Goal: Information Seeking & Learning: Learn about a topic

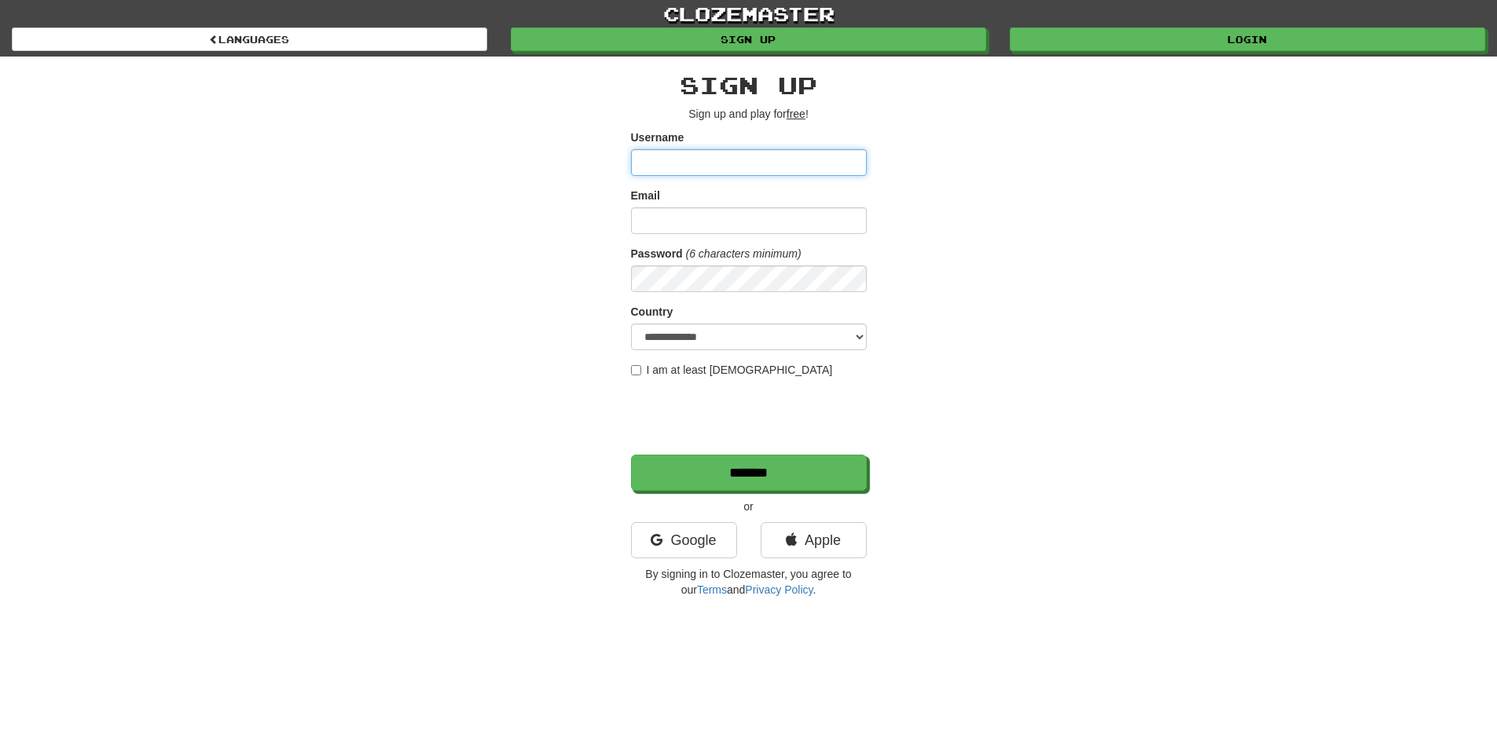
type input "**********"
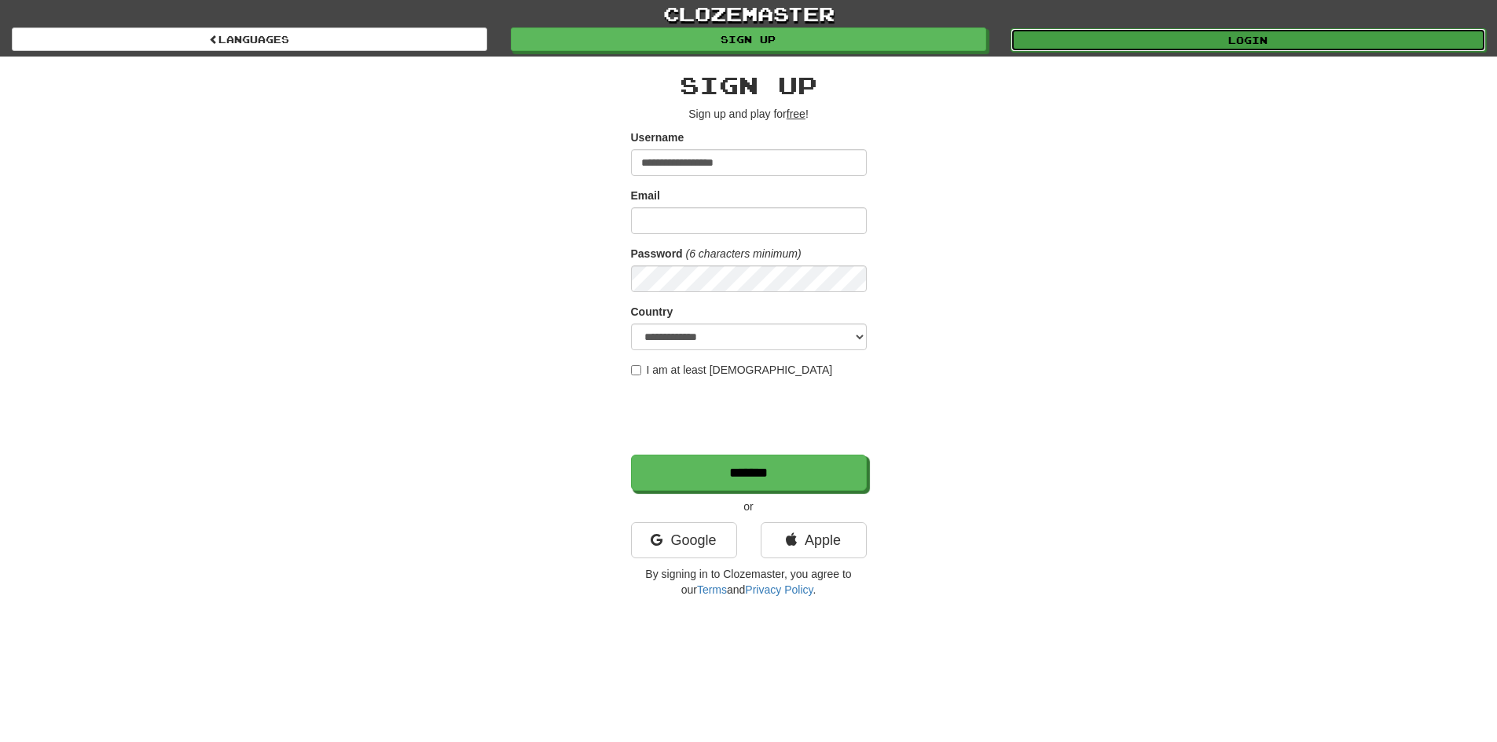
click at [1138, 46] on link "Login" at bounding box center [1247, 40] width 475 height 24
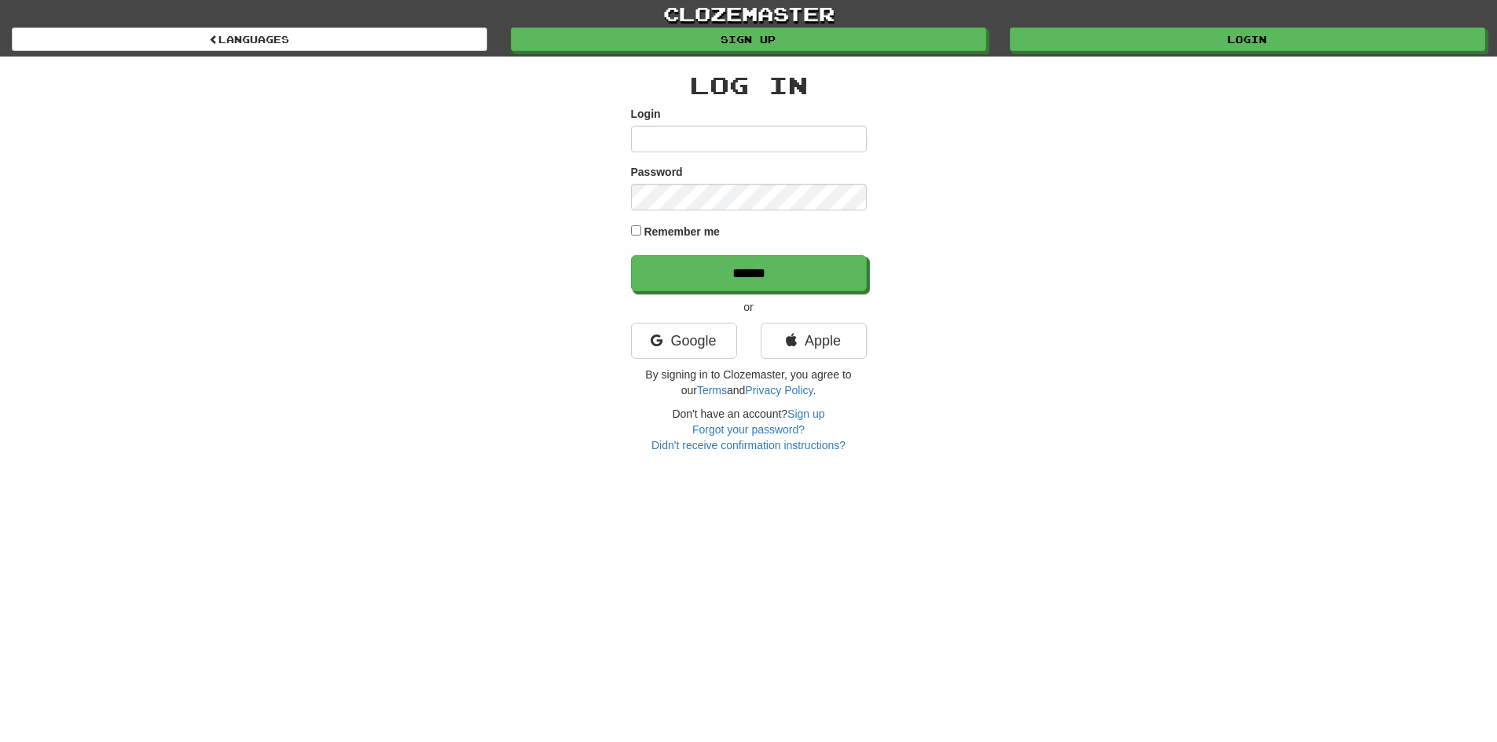
click at [651, 317] on div "Log In Login Password Remember me ****** or Google Apple By signing in to Cloze…" at bounding box center [749, 262] width 236 height 381
click at [667, 343] on link "Google" at bounding box center [684, 341] width 106 height 36
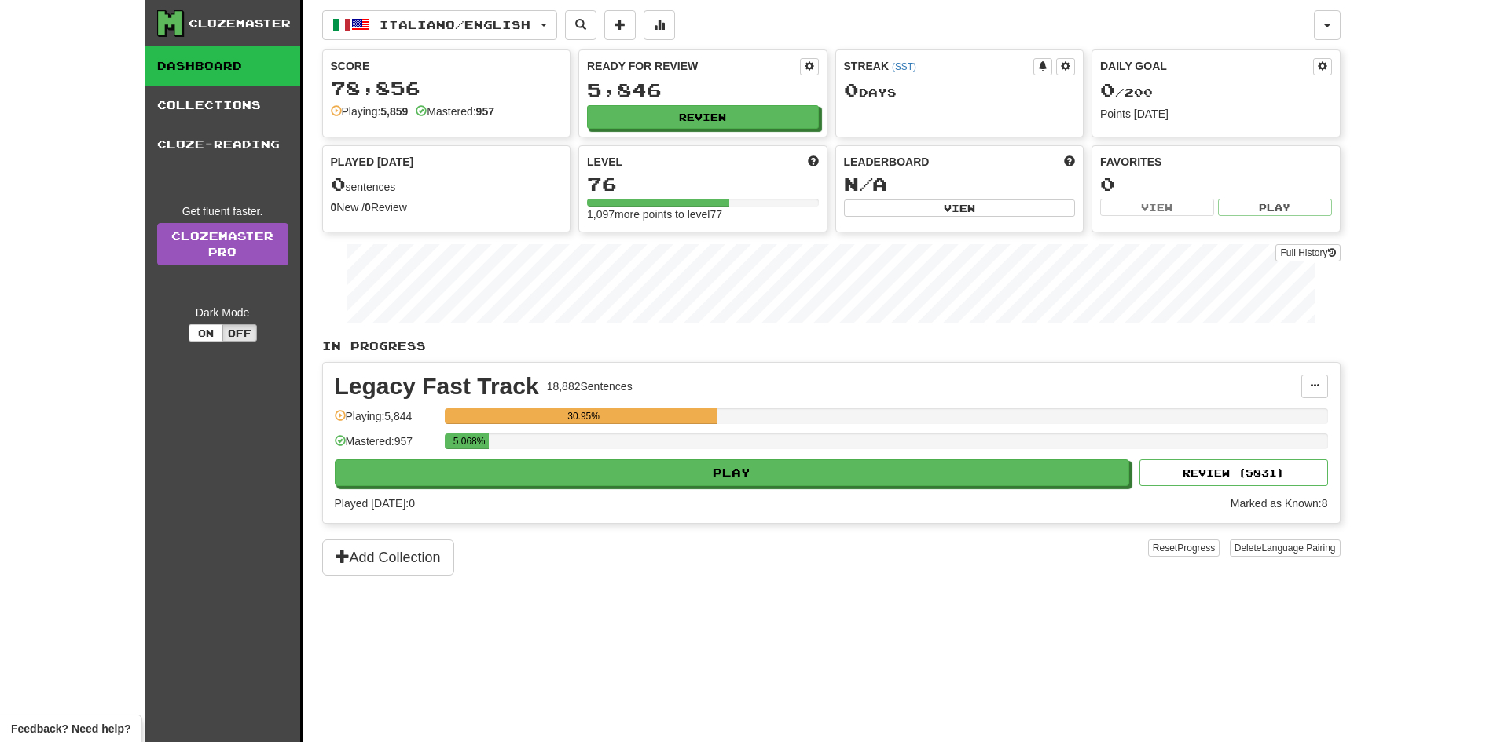
click at [395, 382] on div "Legacy Fast Track" at bounding box center [437, 387] width 204 height 24
click at [979, 382] on div "Legacy Fast Track 18,882 Sentences" at bounding box center [818, 387] width 966 height 24
click at [225, 122] on link "Collections" at bounding box center [222, 105] width 155 height 39
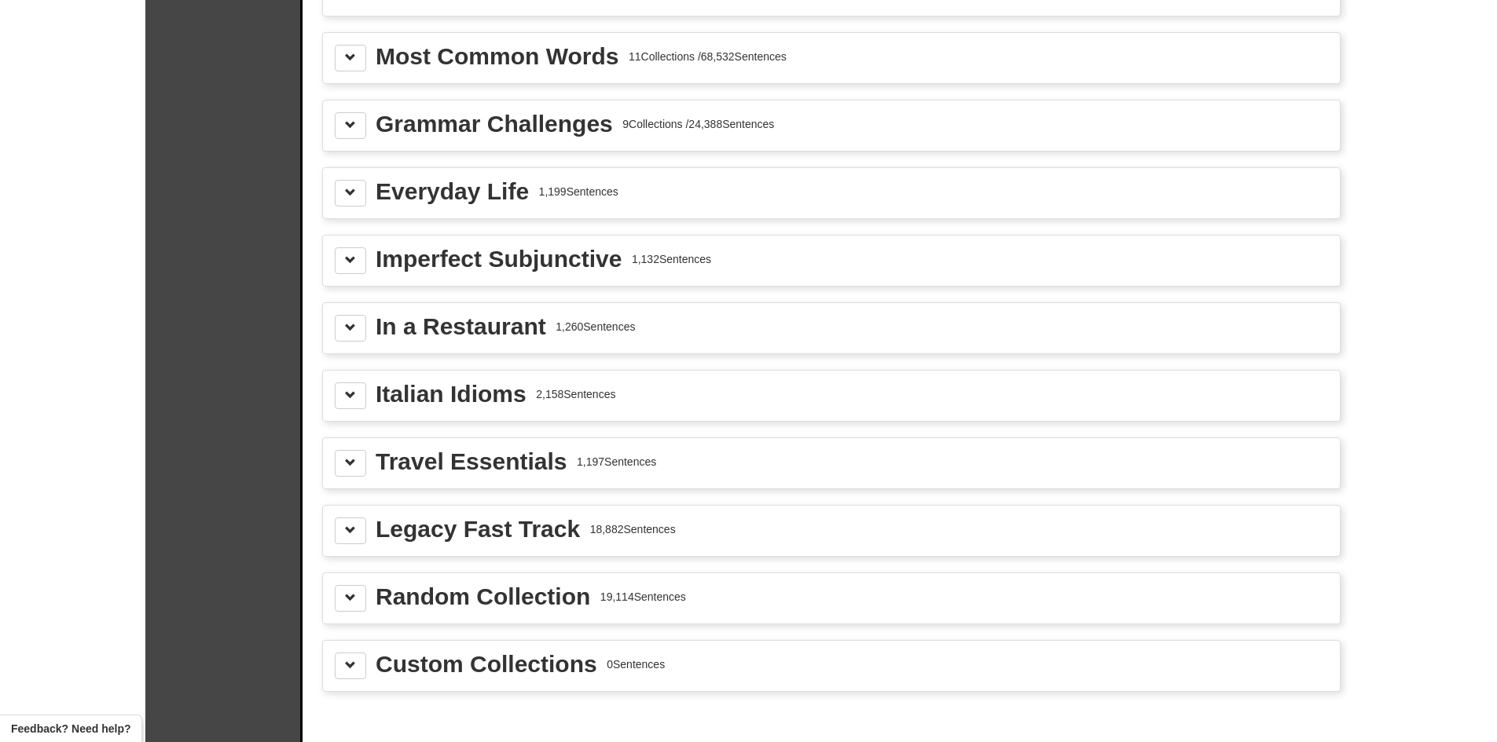
scroll to position [1571, 0]
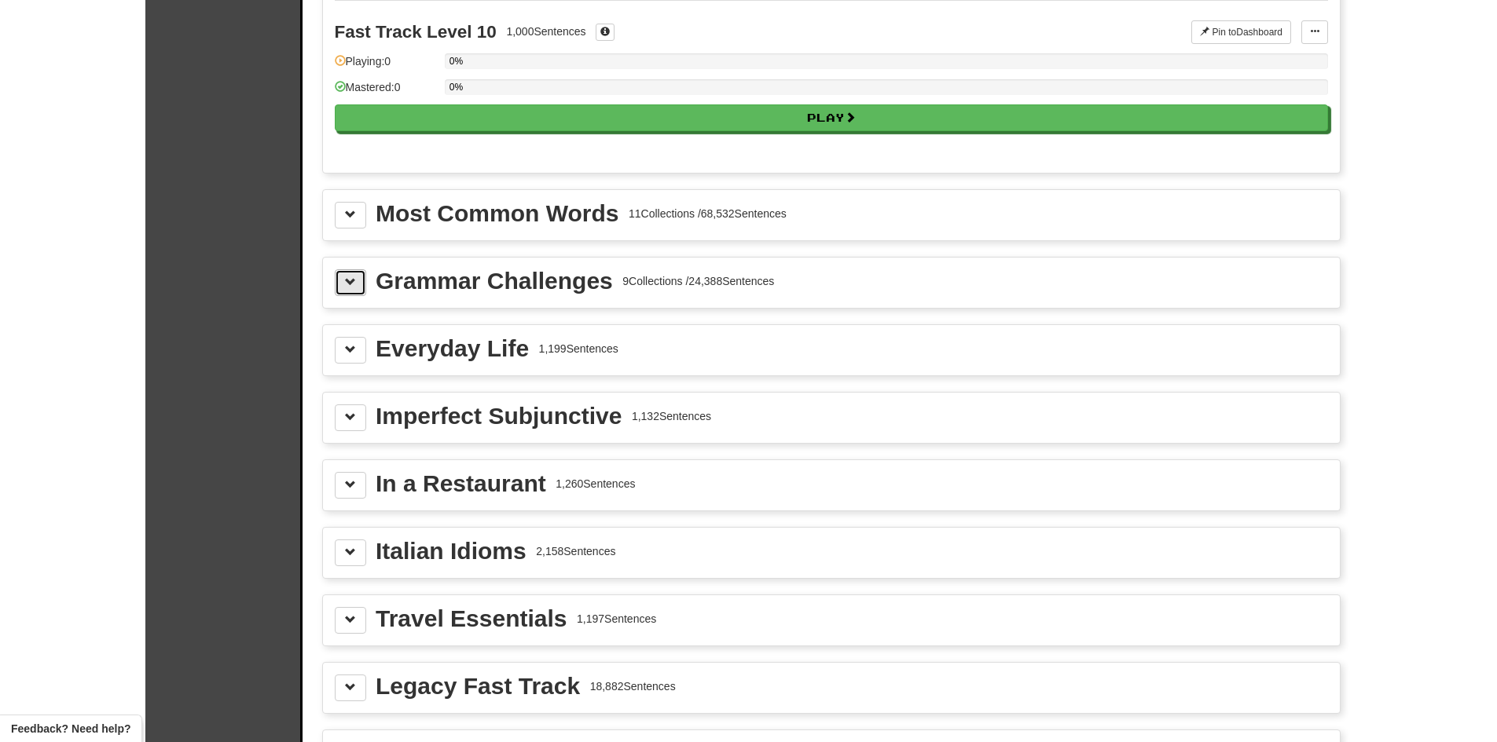
click at [360, 286] on button at bounding box center [350, 282] width 31 height 27
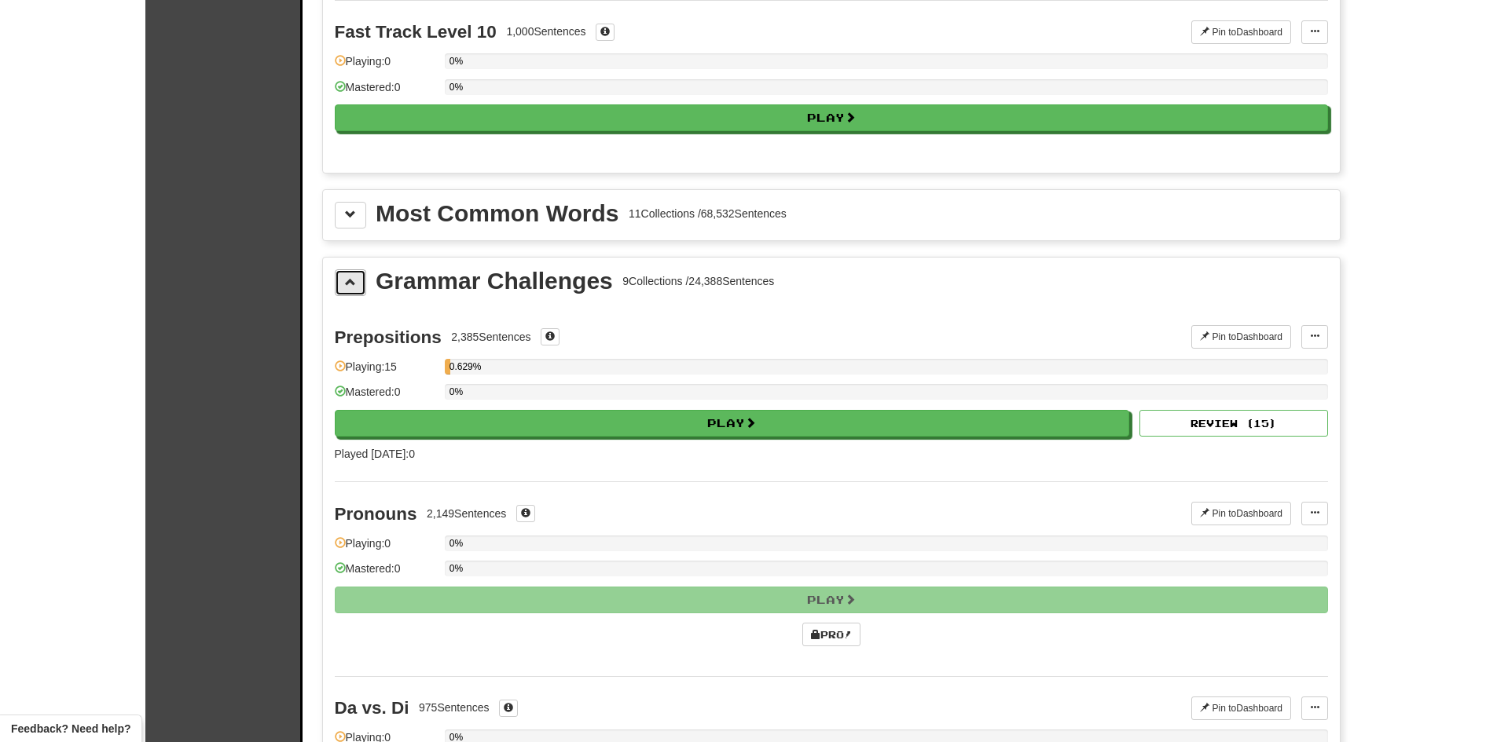
click at [360, 286] on button at bounding box center [350, 282] width 31 height 27
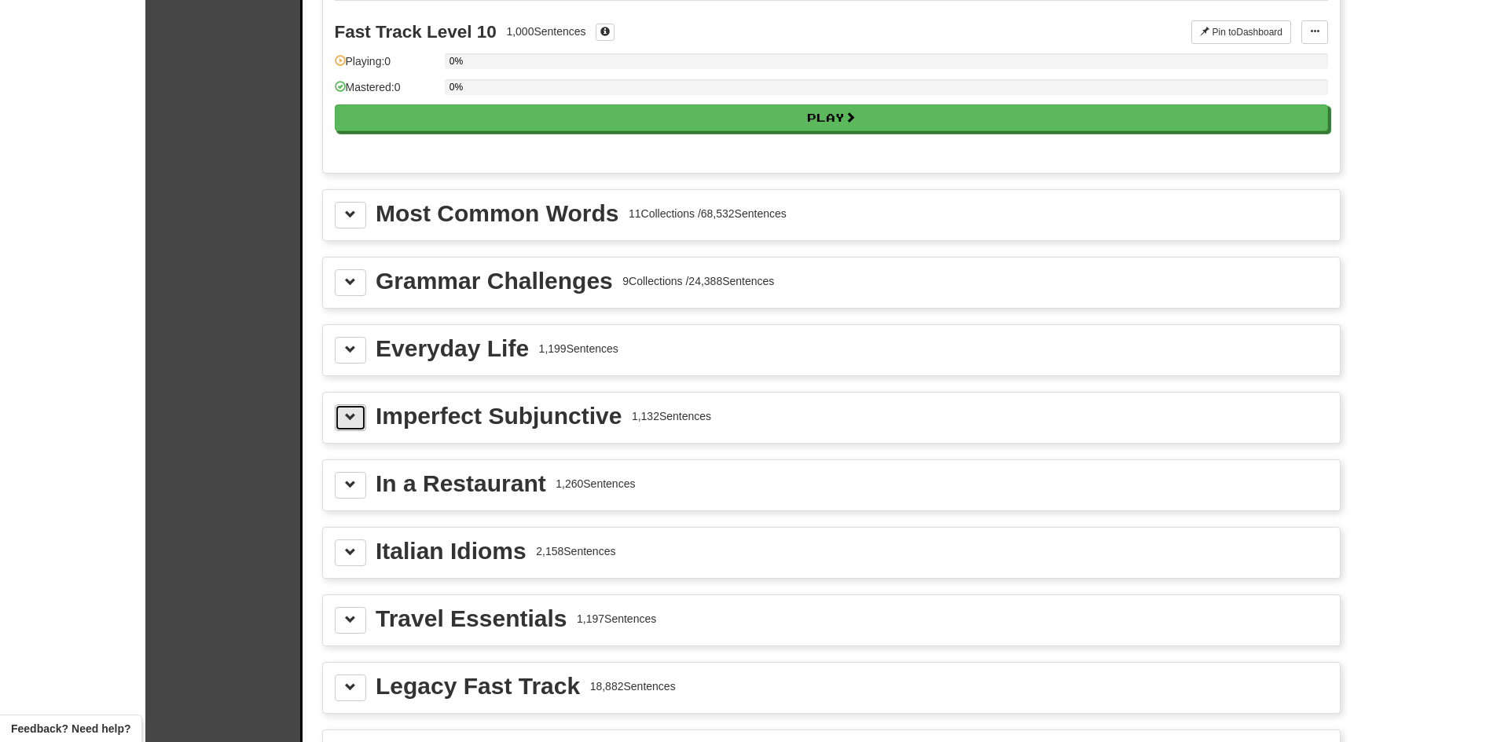
click at [356, 407] on button at bounding box center [350, 418] width 31 height 27
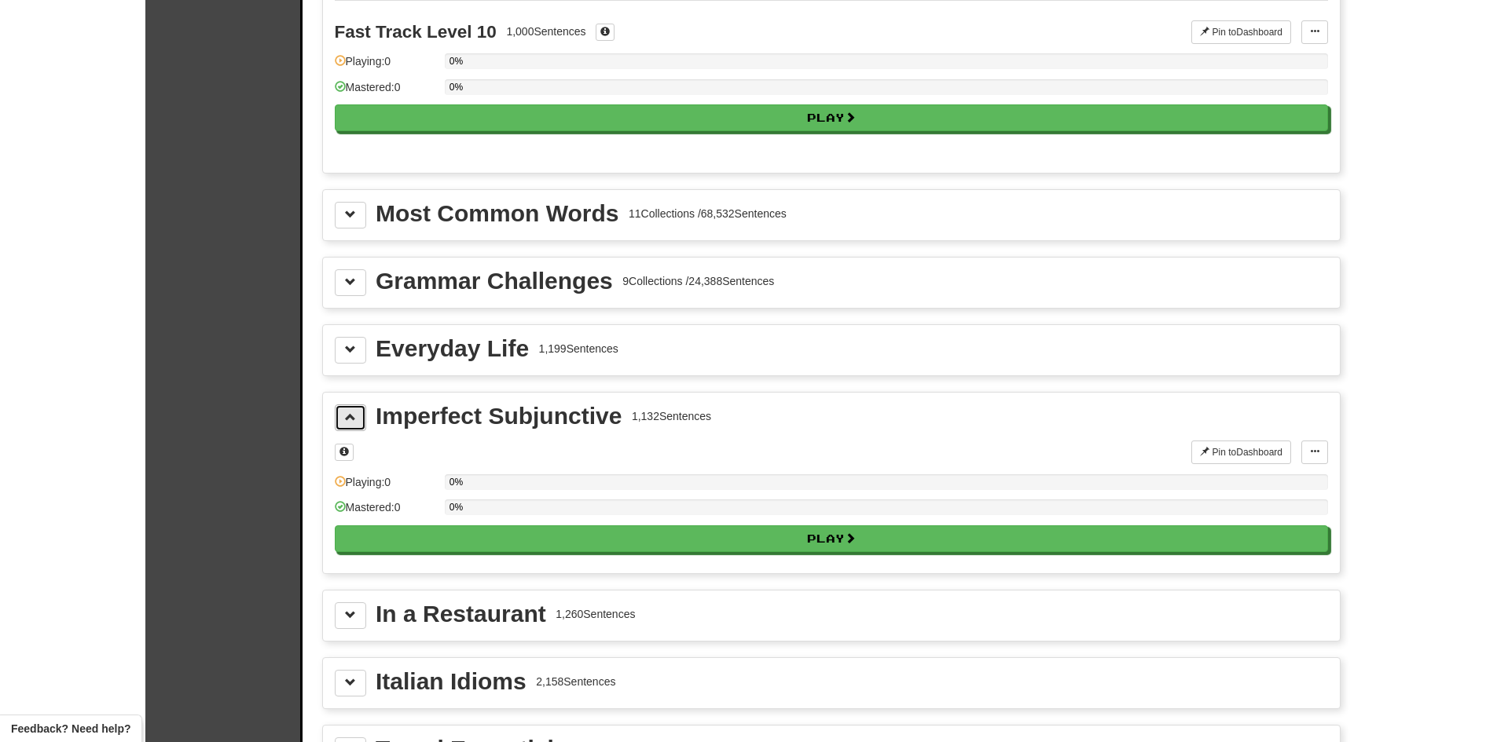
click at [356, 407] on button at bounding box center [350, 418] width 31 height 27
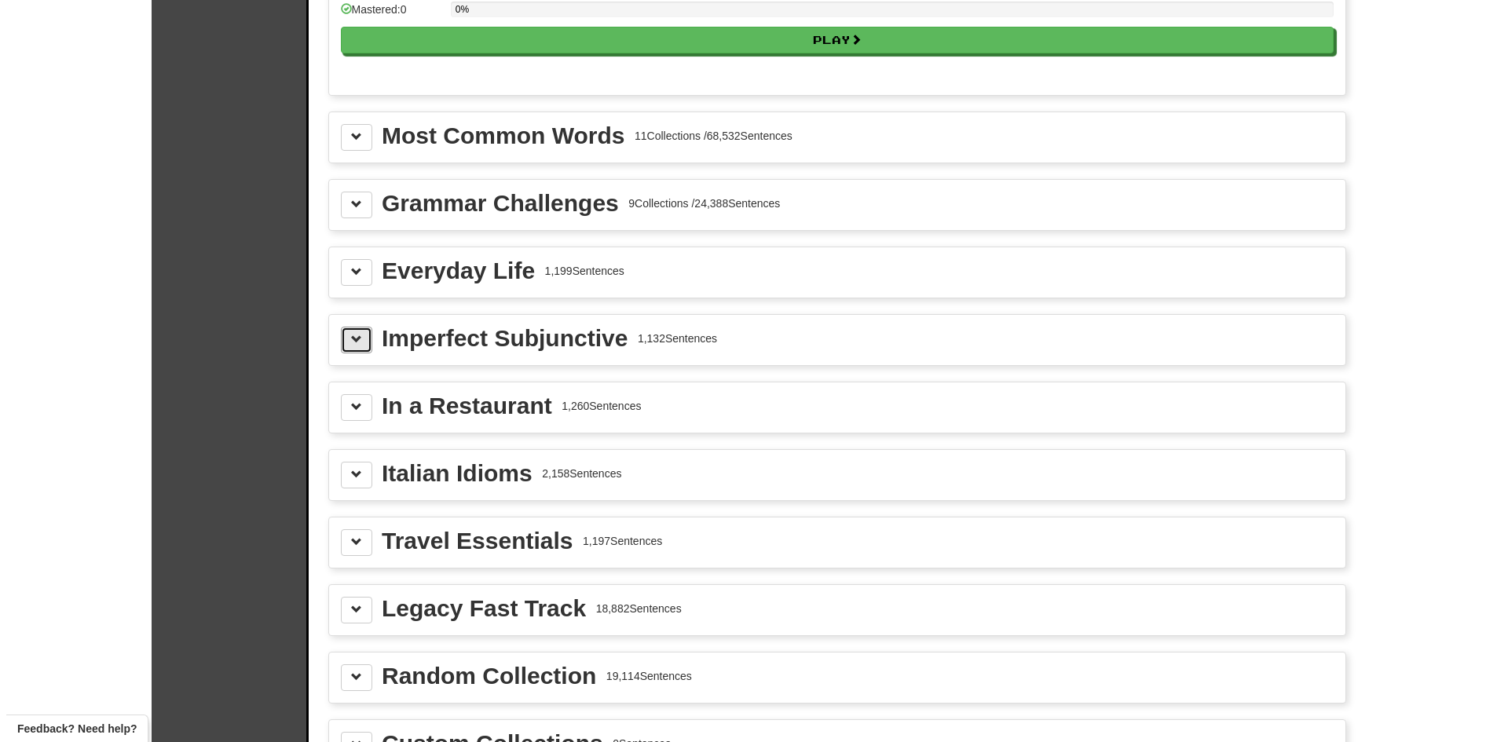
scroll to position [1650, 0]
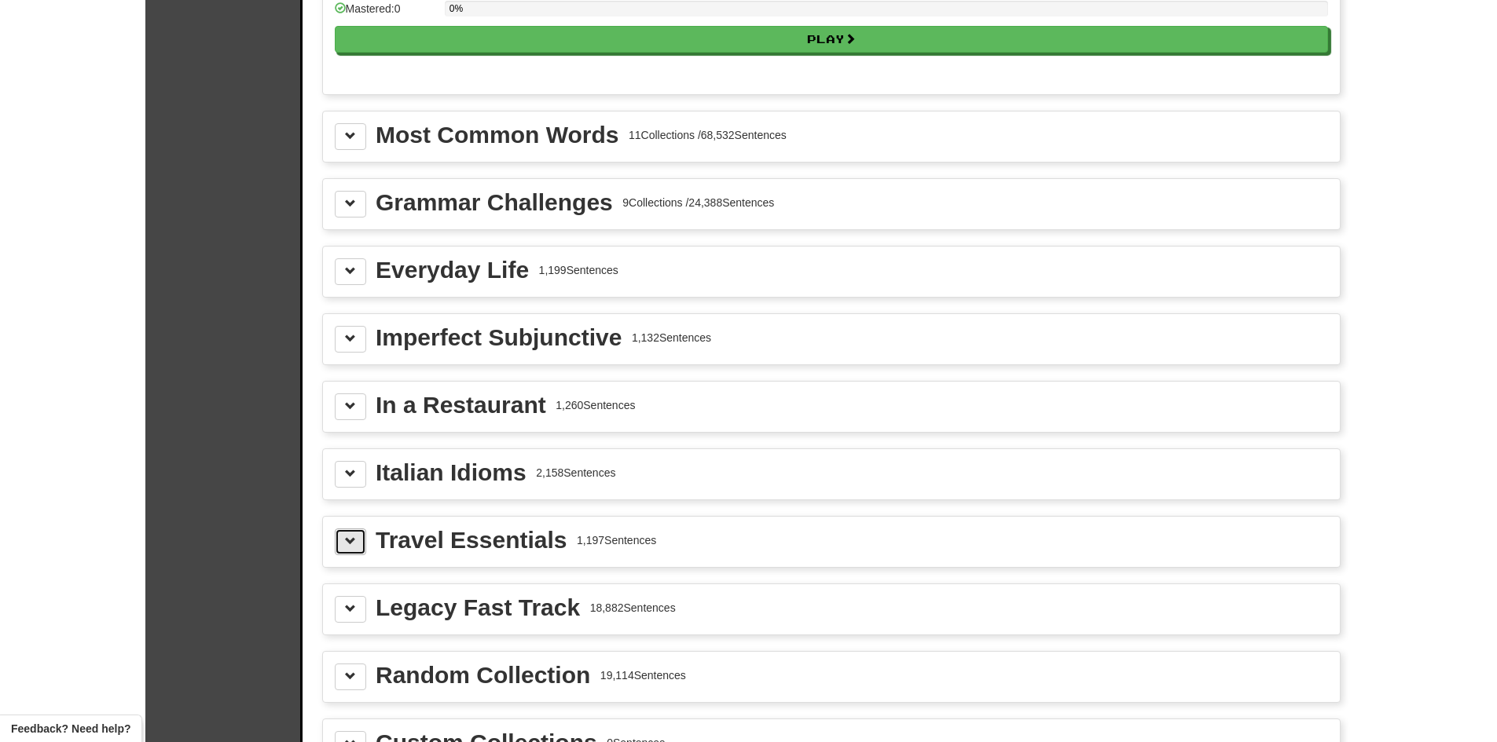
click at [341, 552] on button at bounding box center [350, 542] width 31 height 27
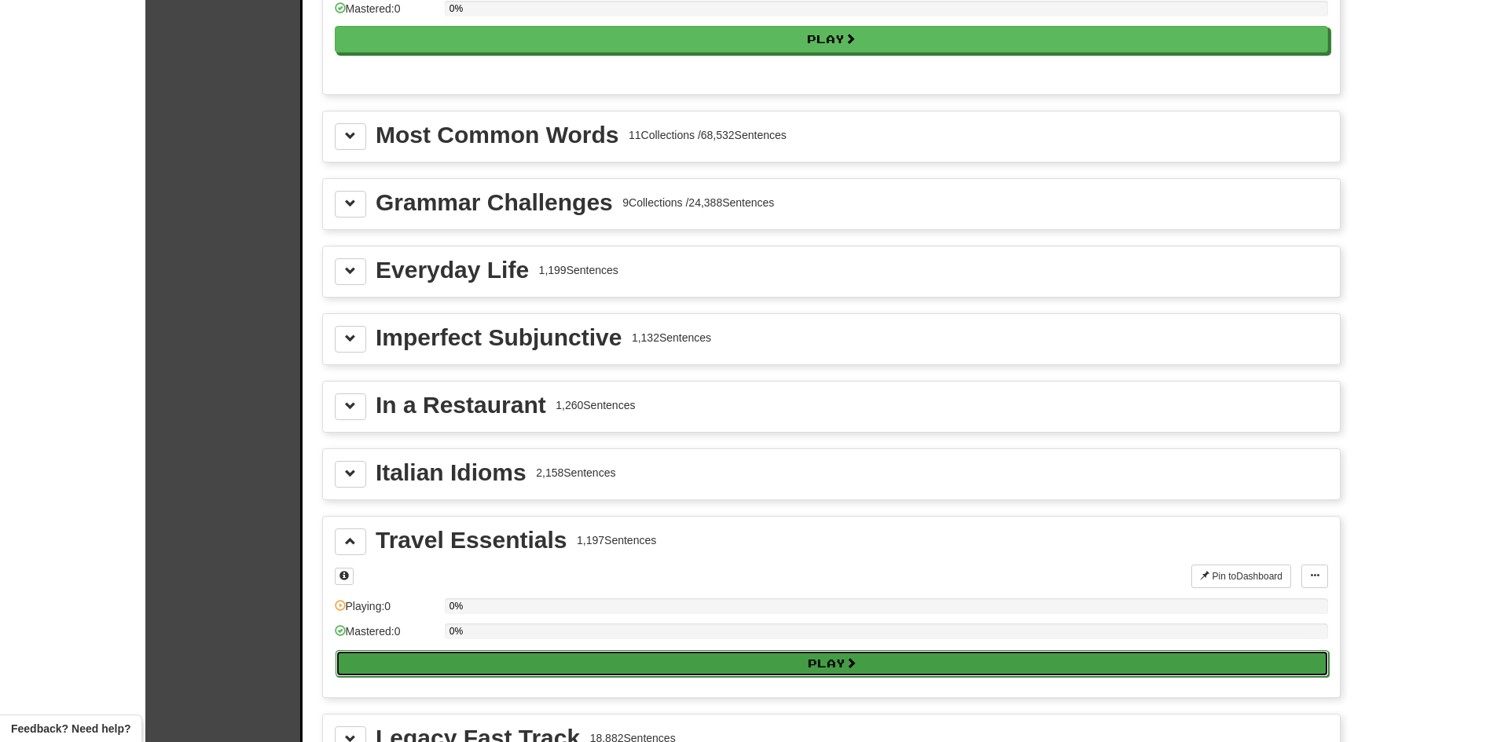
click at [489, 665] on button "Play" at bounding box center [831, 664] width 993 height 27
select select "**"
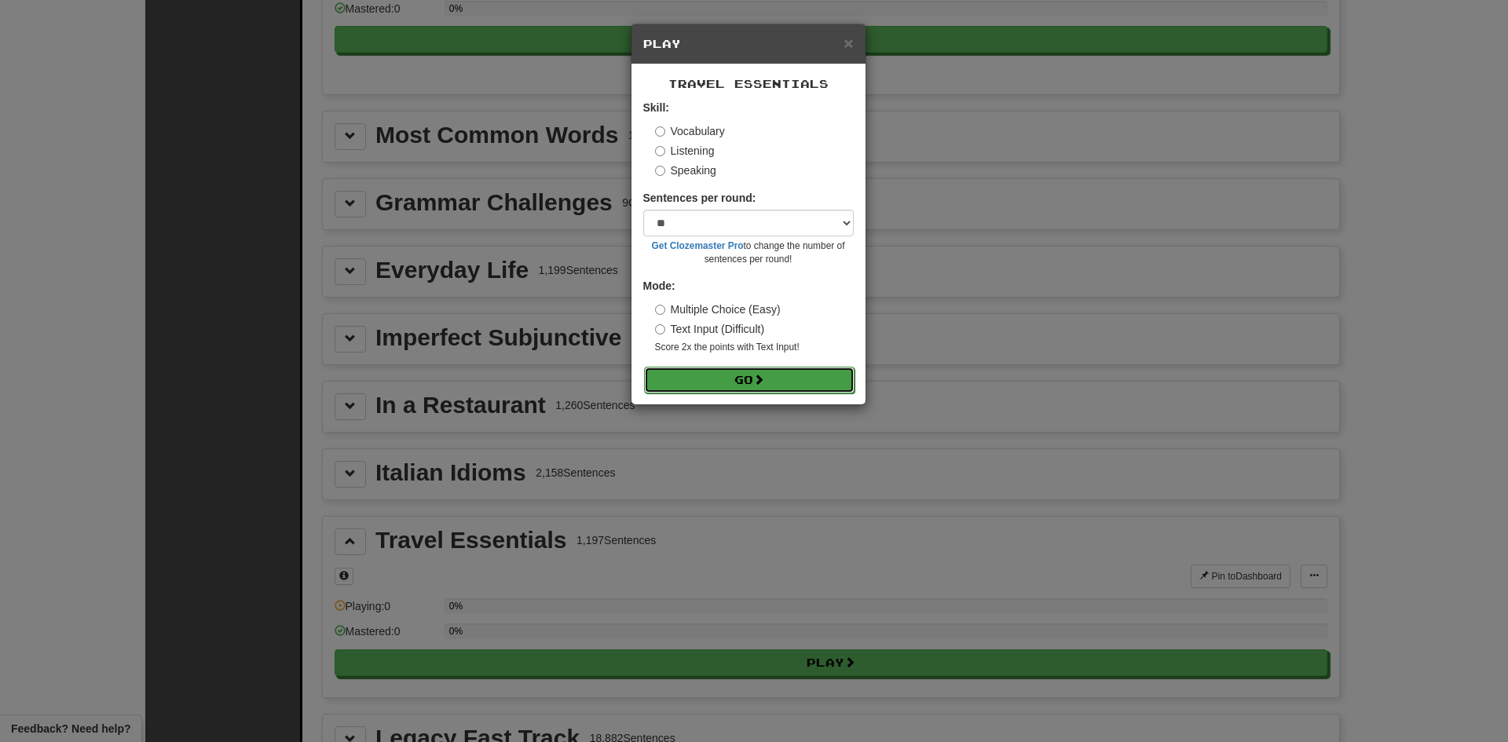
click at [725, 383] on button "Go" at bounding box center [749, 380] width 211 height 27
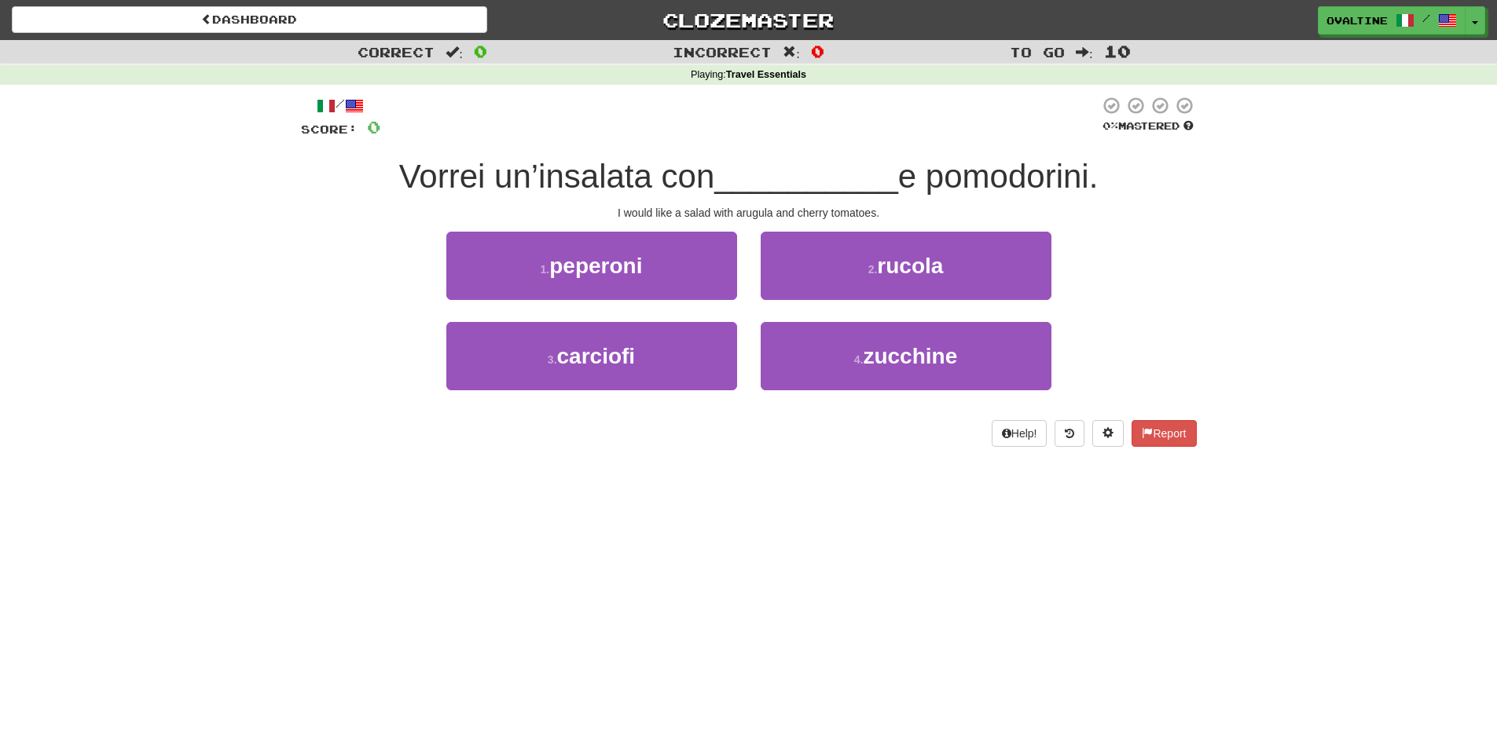
click at [1010, 183] on span "e pomodorini." at bounding box center [998, 176] width 200 height 37
click at [753, 211] on div "I would like a salad with arugula and cherry tomatoes." at bounding box center [749, 213] width 896 height 16
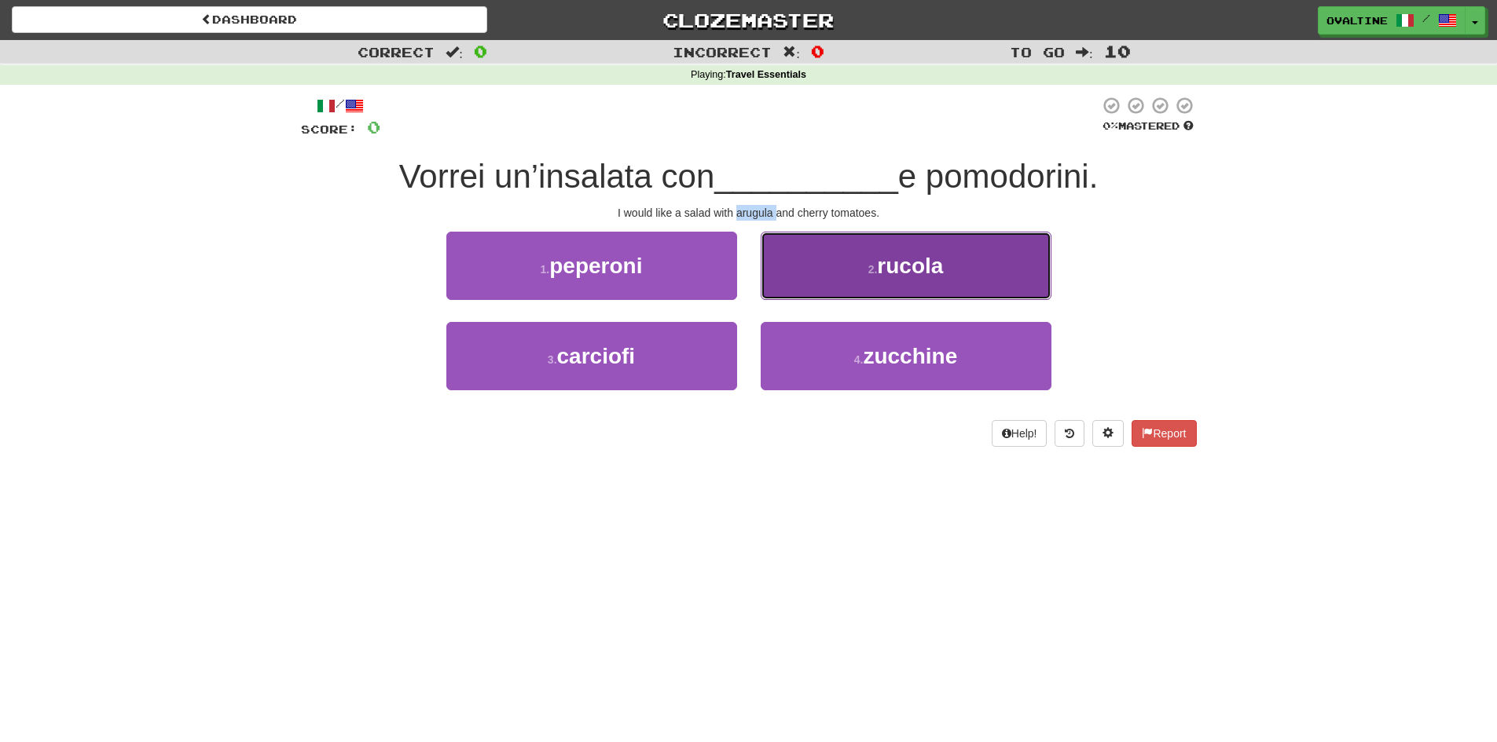
click at [861, 258] on button "2 . rucola" at bounding box center [906, 266] width 291 height 68
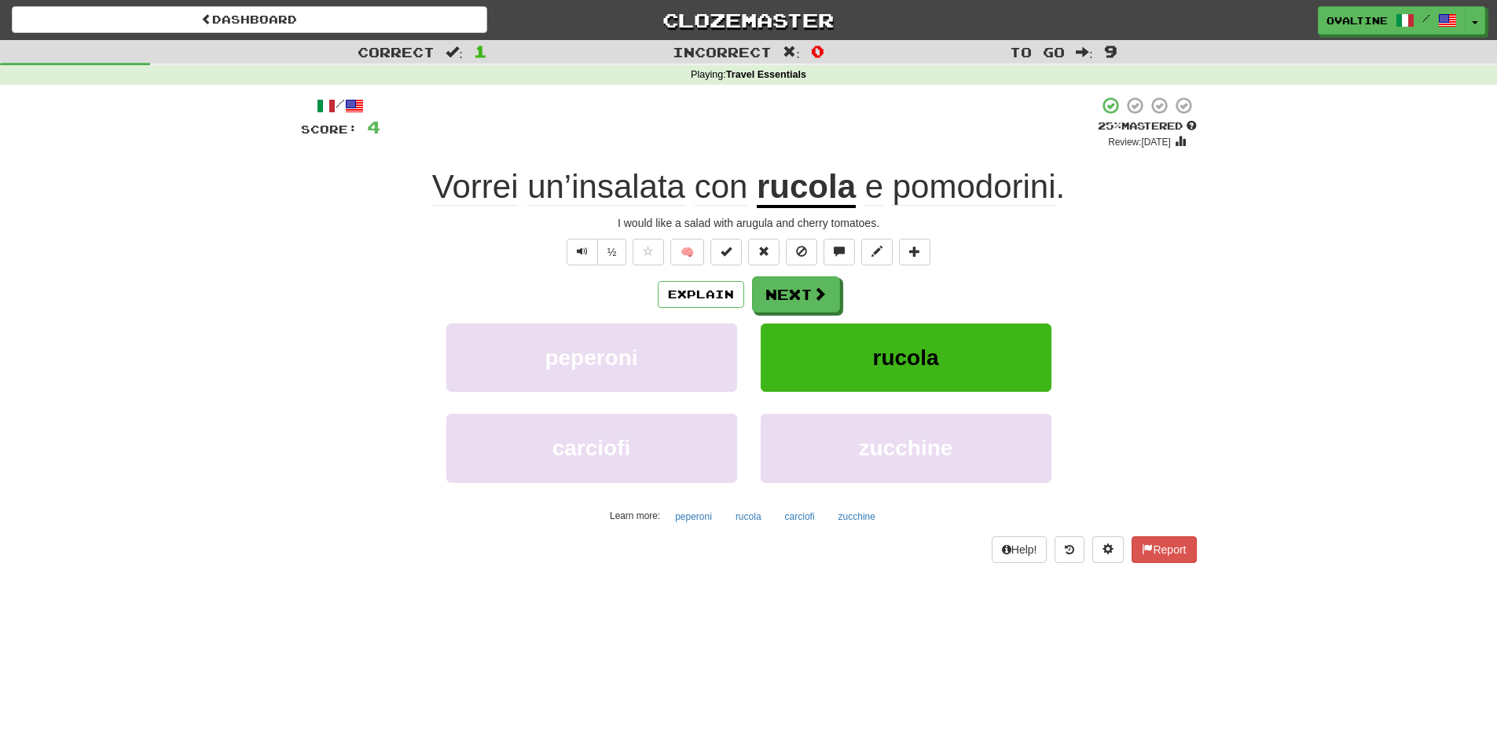
click at [1084, 290] on div "Explain Next" at bounding box center [749, 295] width 896 height 36
click at [753, 293] on button "Next" at bounding box center [797, 295] width 88 height 36
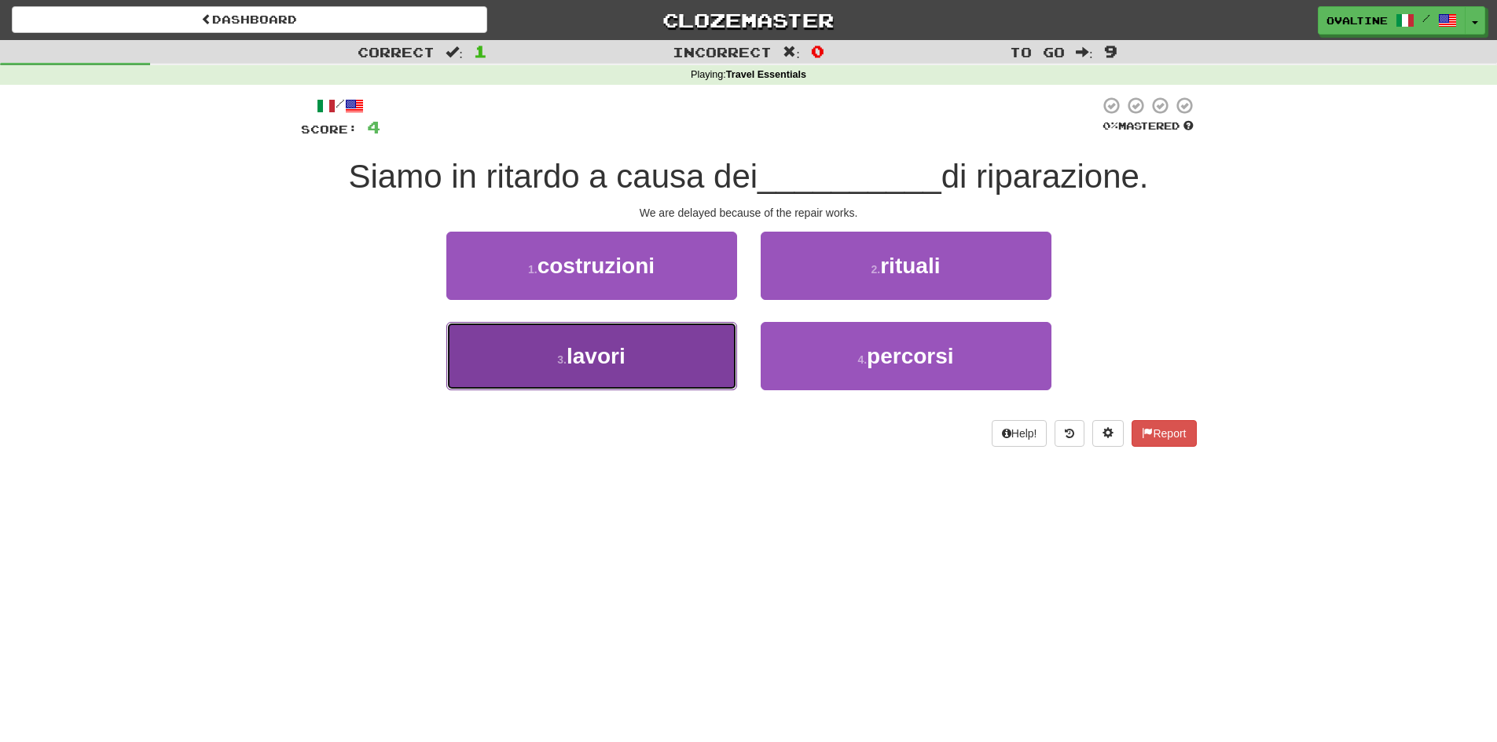
click at [669, 366] on button "3 . lavori" at bounding box center [591, 356] width 291 height 68
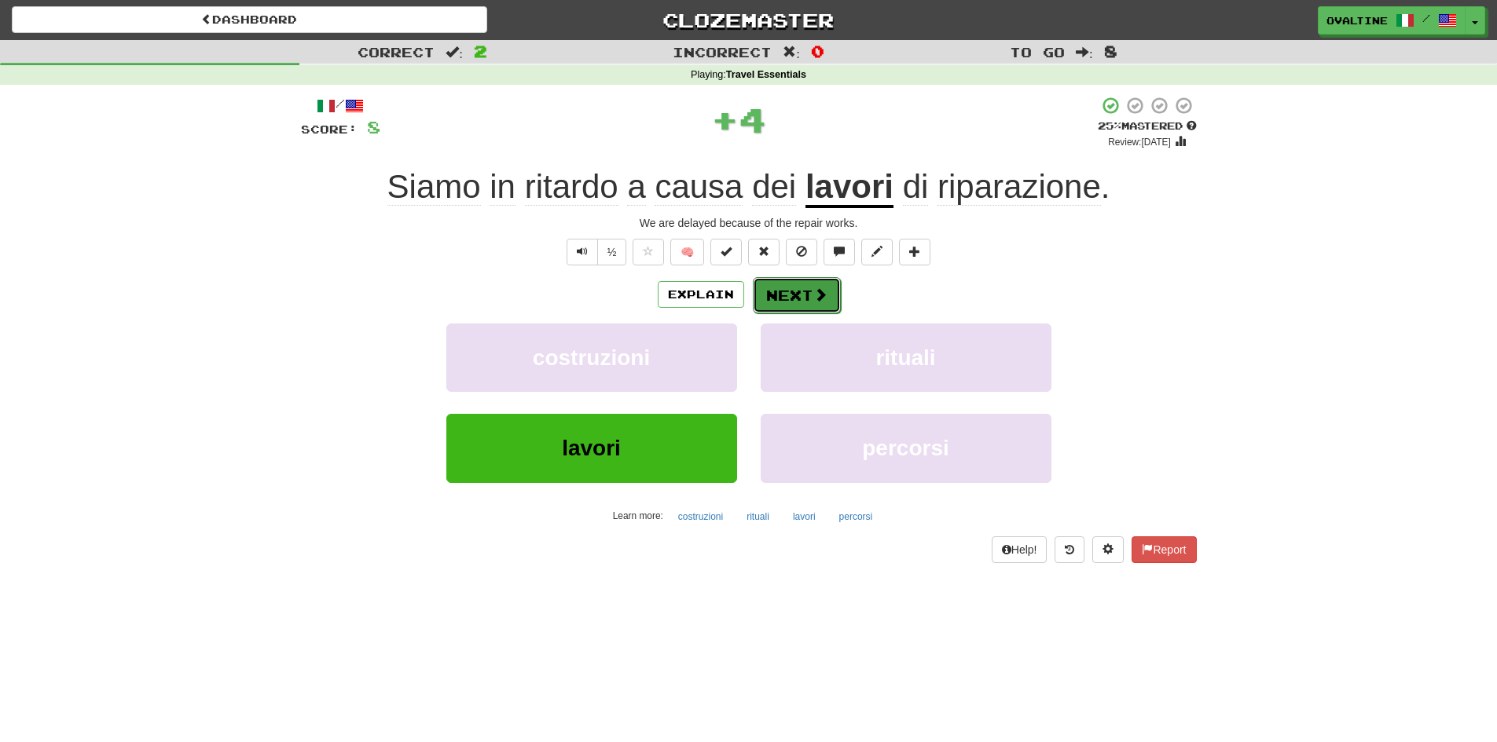
click at [816, 291] on span at bounding box center [820, 295] width 14 height 14
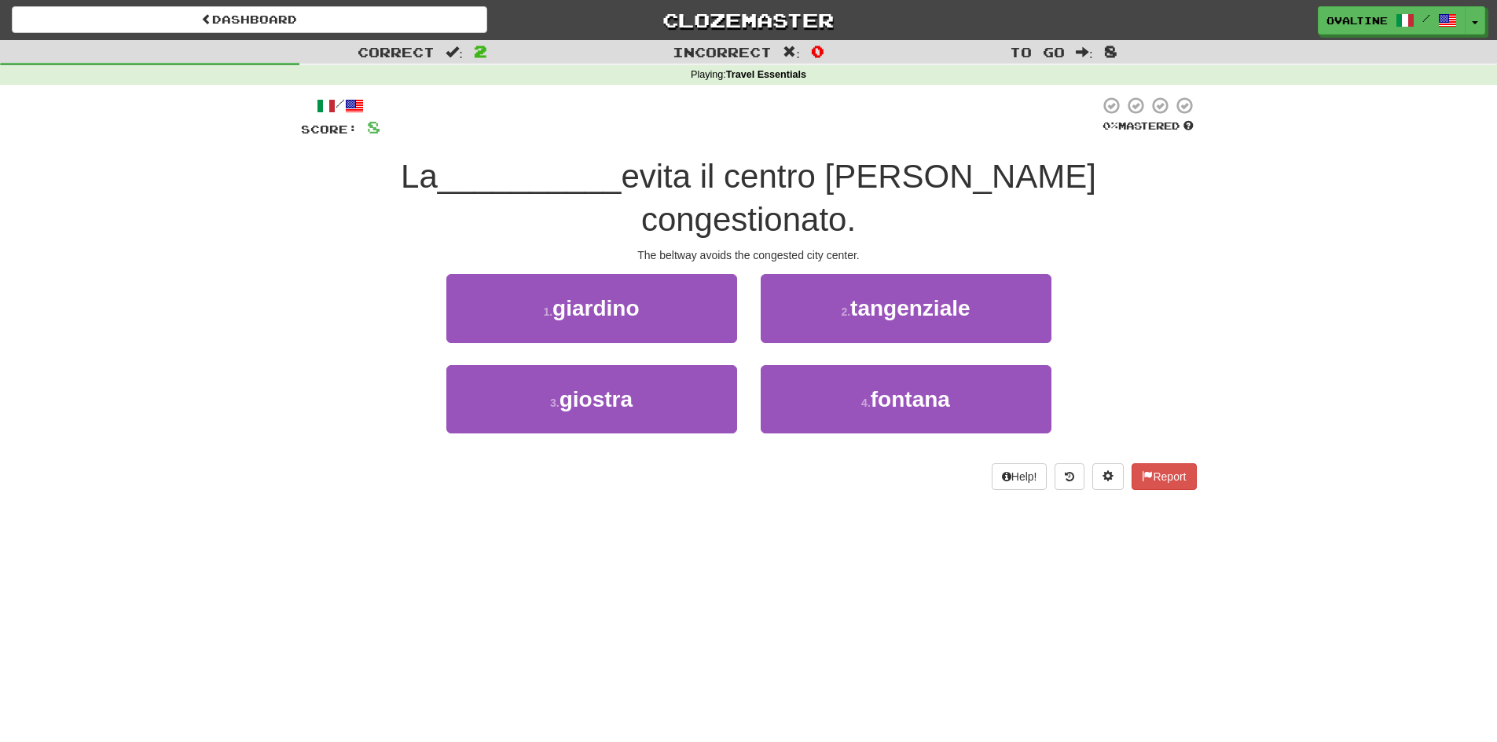
click at [1388, 546] on div "Dashboard Clozemaster ovaltine / Toggle Dropdown Dashboard Leaderboard Activity…" at bounding box center [748, 371] width 1497 height 742
drag, startPoint x: 820, startPoint y: 218, endPoint x: 629, endPoint y: 218, distance: 191.7
click at [629, 247] on div "The beltway avoids the congested city center." at bounding box center [749, 255] width 896 height 16
click at [647, 247] on div "The beltway avoids the congested city center." at bounding box center [749, 255] width 896 height 16
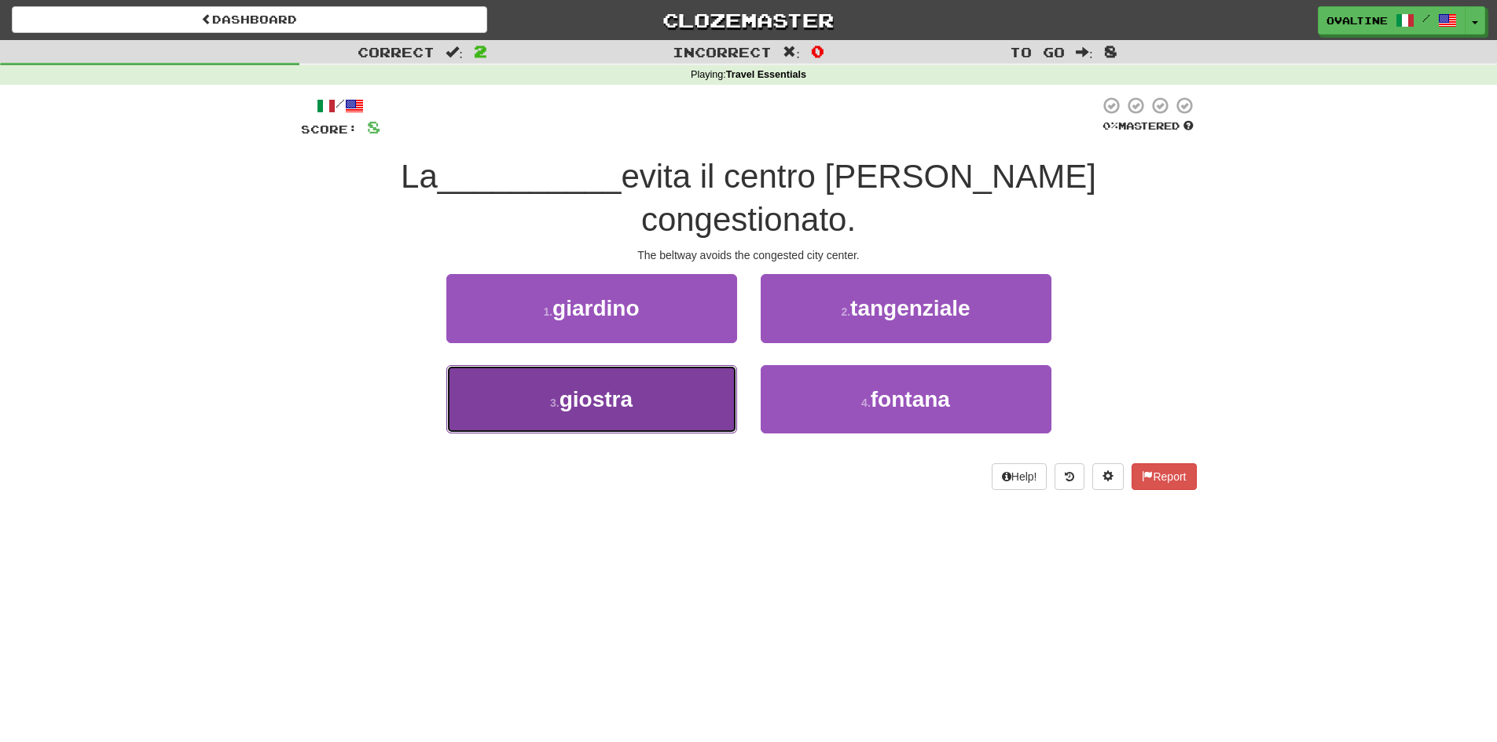
click at [601, 387] on span "giostra" at bounding box center [595, 399] width 73 height 24
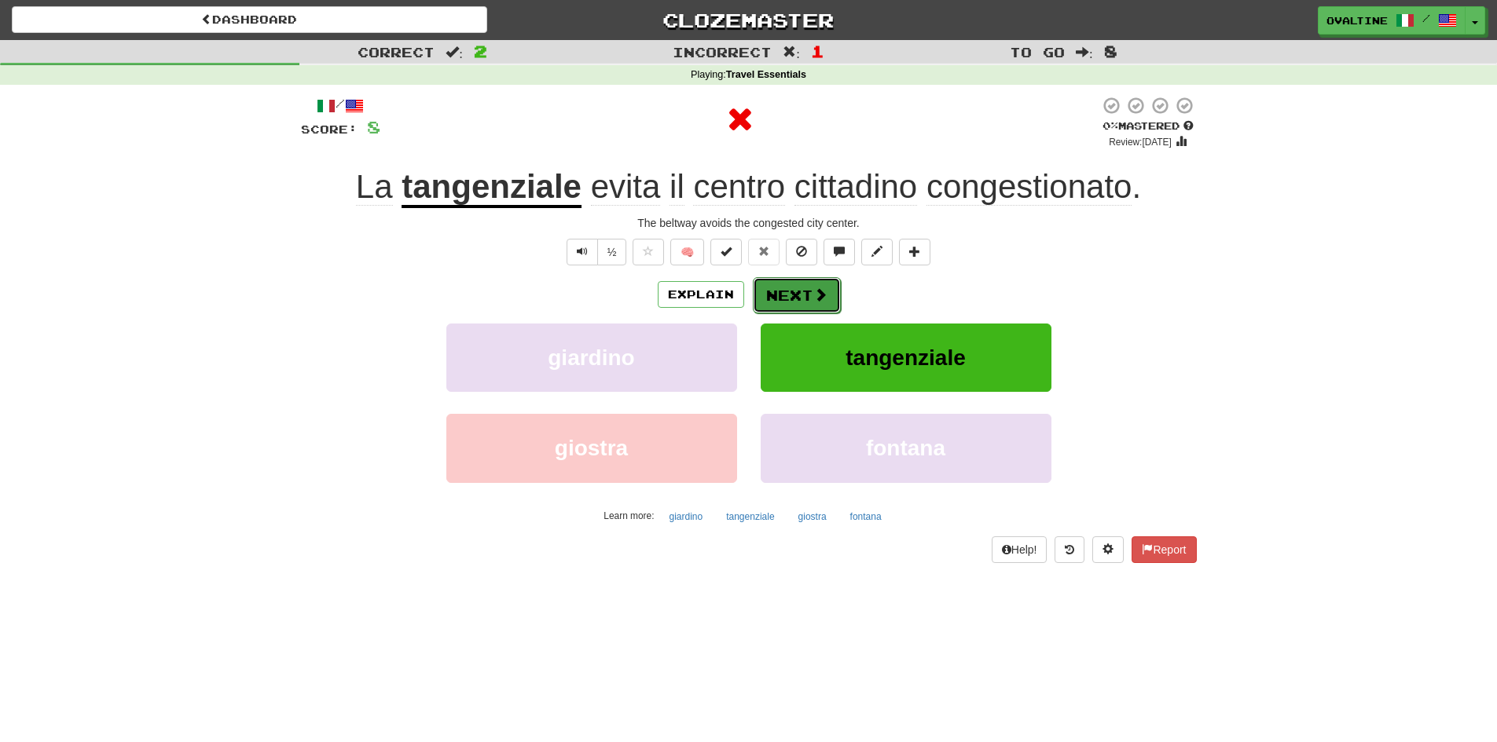
click at [794, 297] on button "Next" at bounding box center [797, 295] width 88 height 36
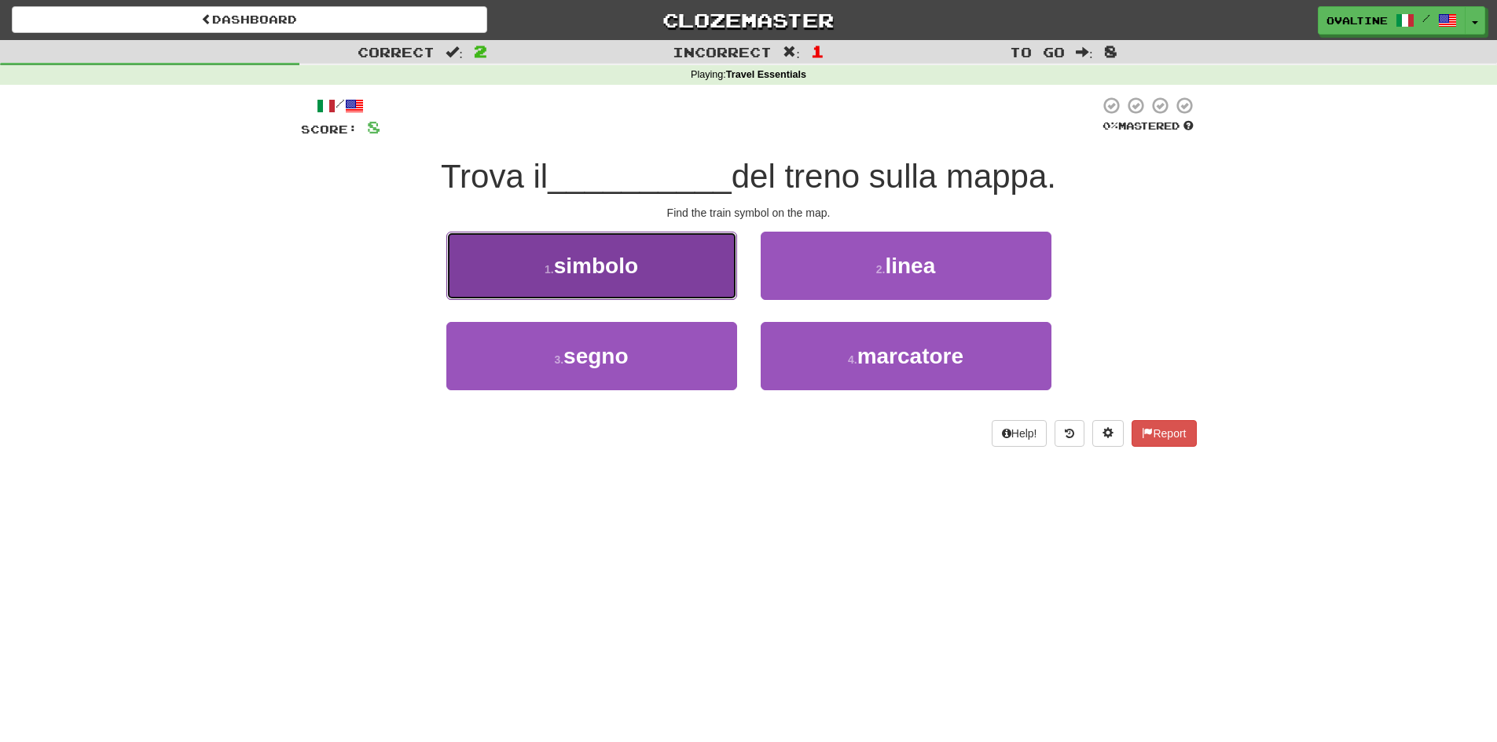
click at [652, 277] on button "1 . simbolo" at bounding box center [591, 266] width 291 height 68
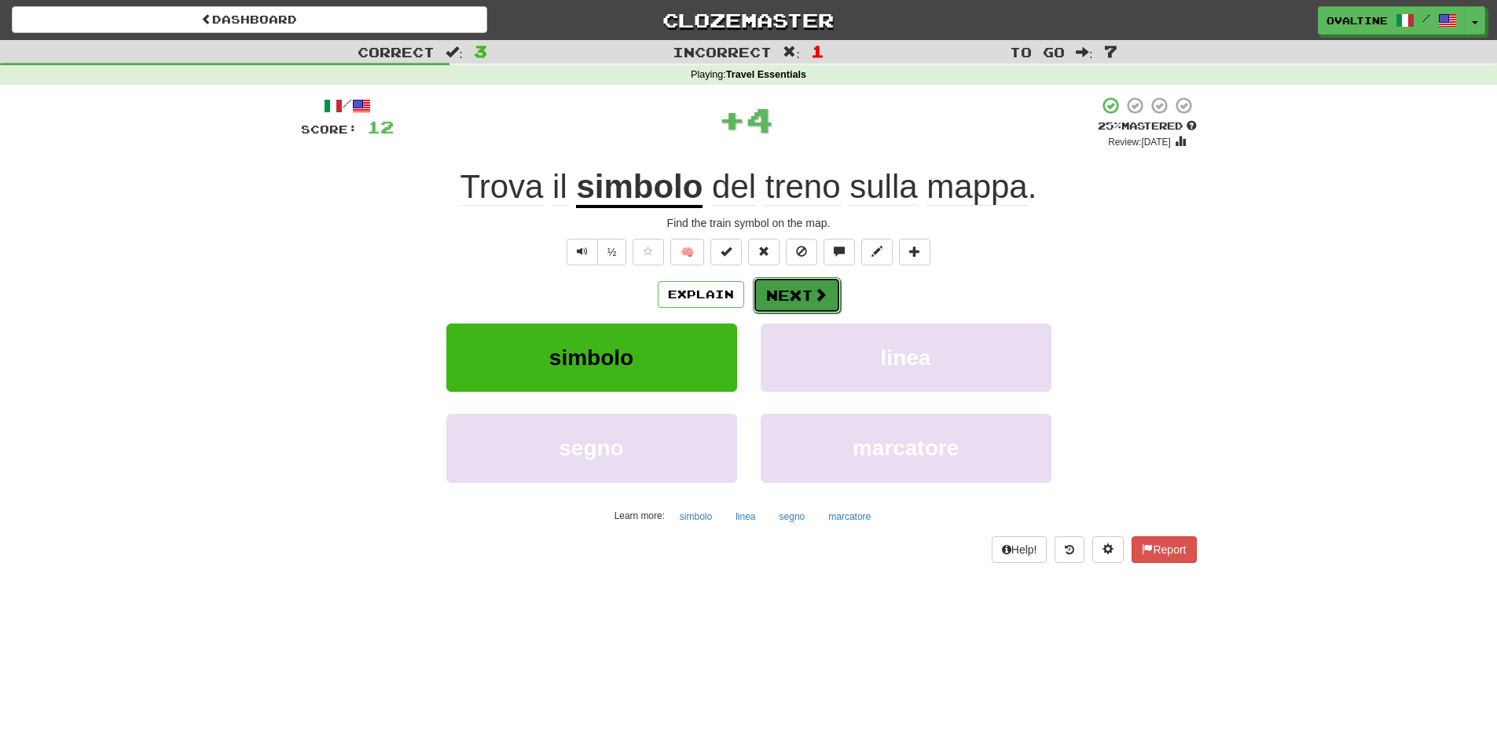
click at [832, 308] on button "Next" at bounding box center [797, 295] width 88 height 36
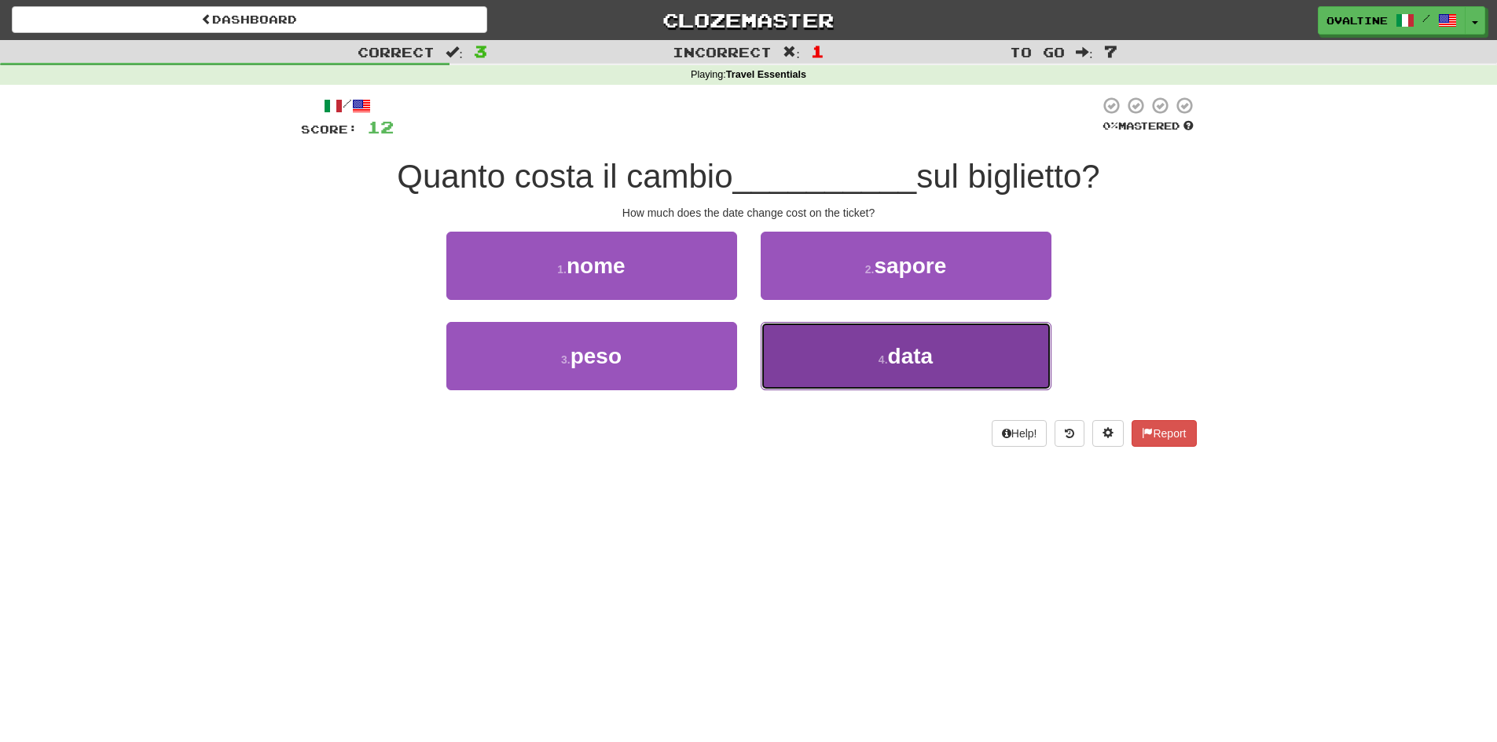
click at [853, 376] on button "4 . data" at bounding box center [906, 356] width 291 height 68
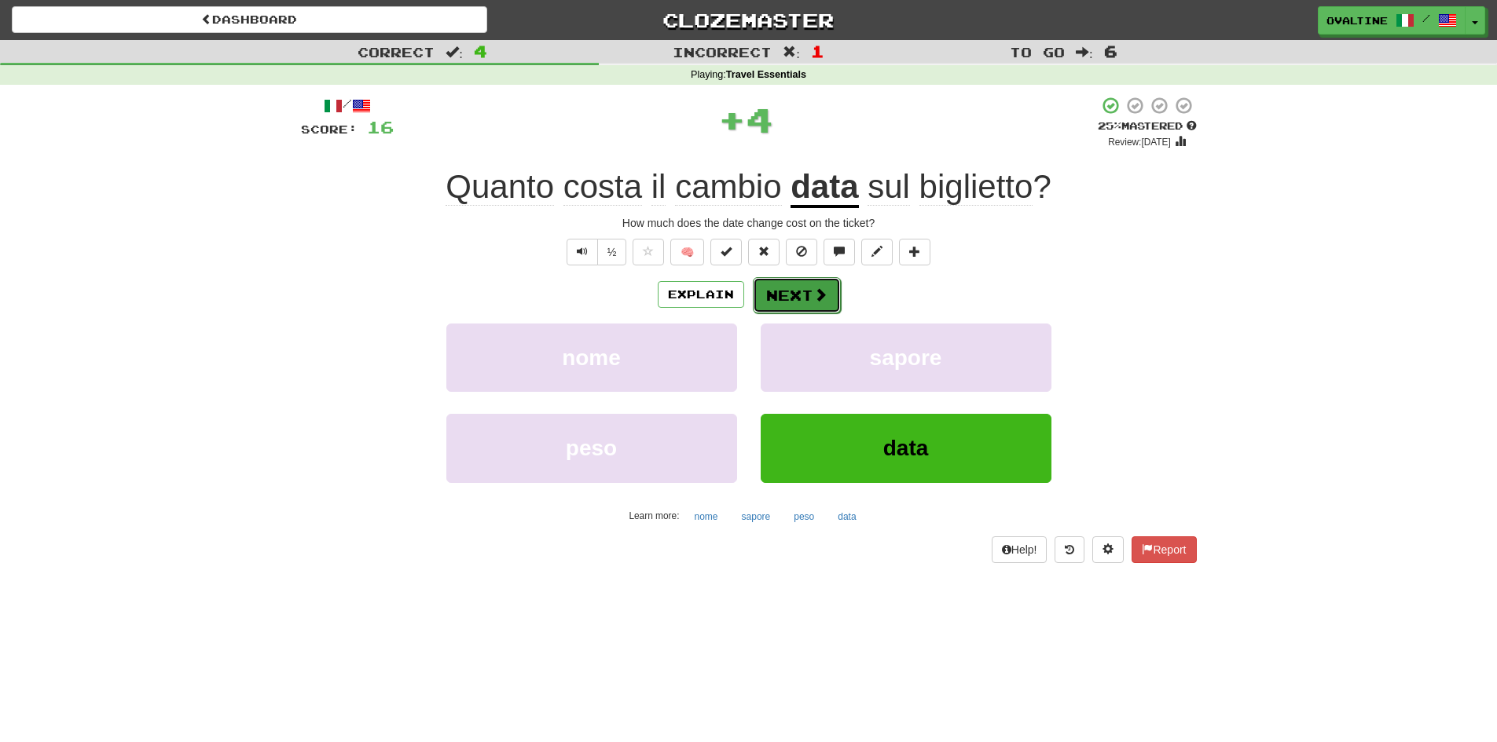
click at [802, 302] on button "Next" at bounding box center [797, 295] width 88 height 36
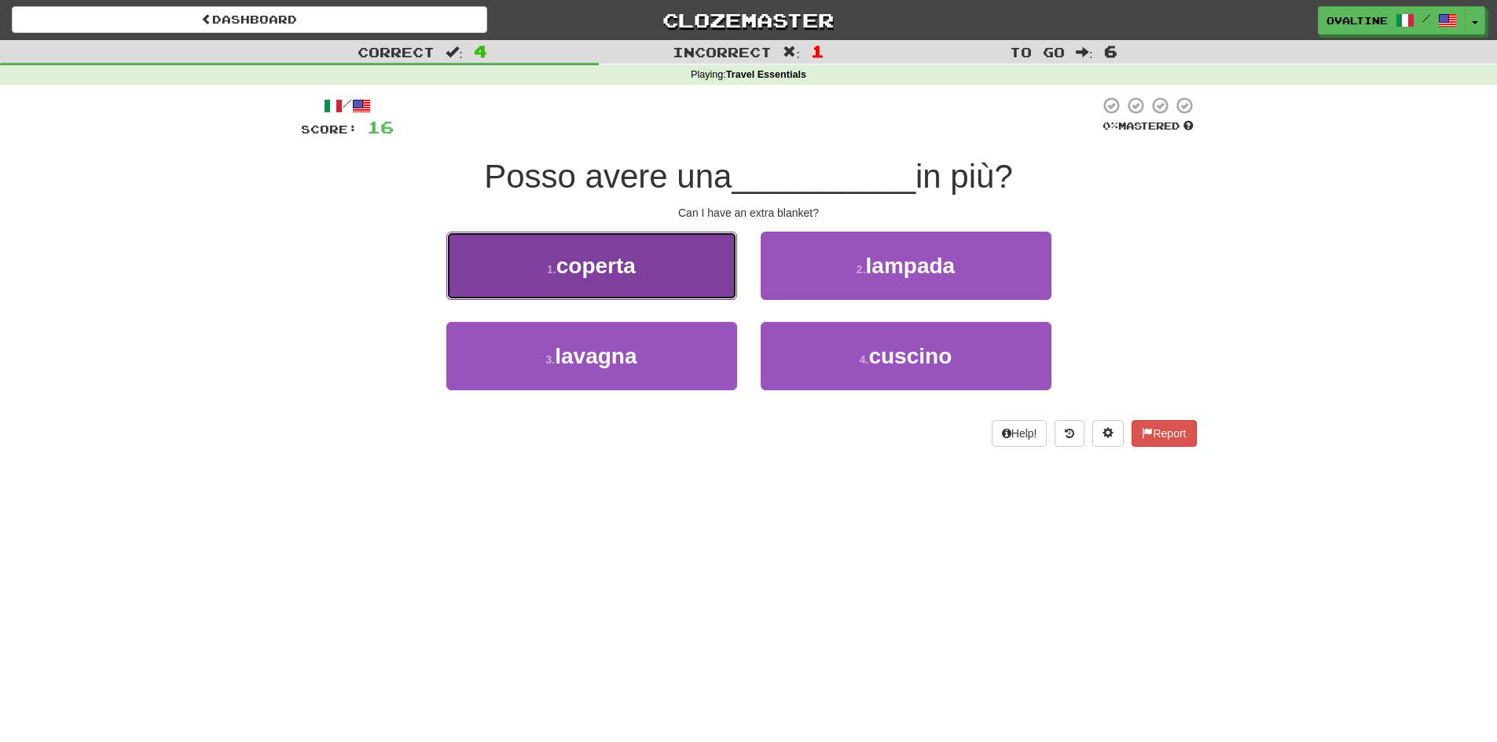
click at [612, 298] on button "1 . coperta" at bounding box center [591, 266] width 291 height 68
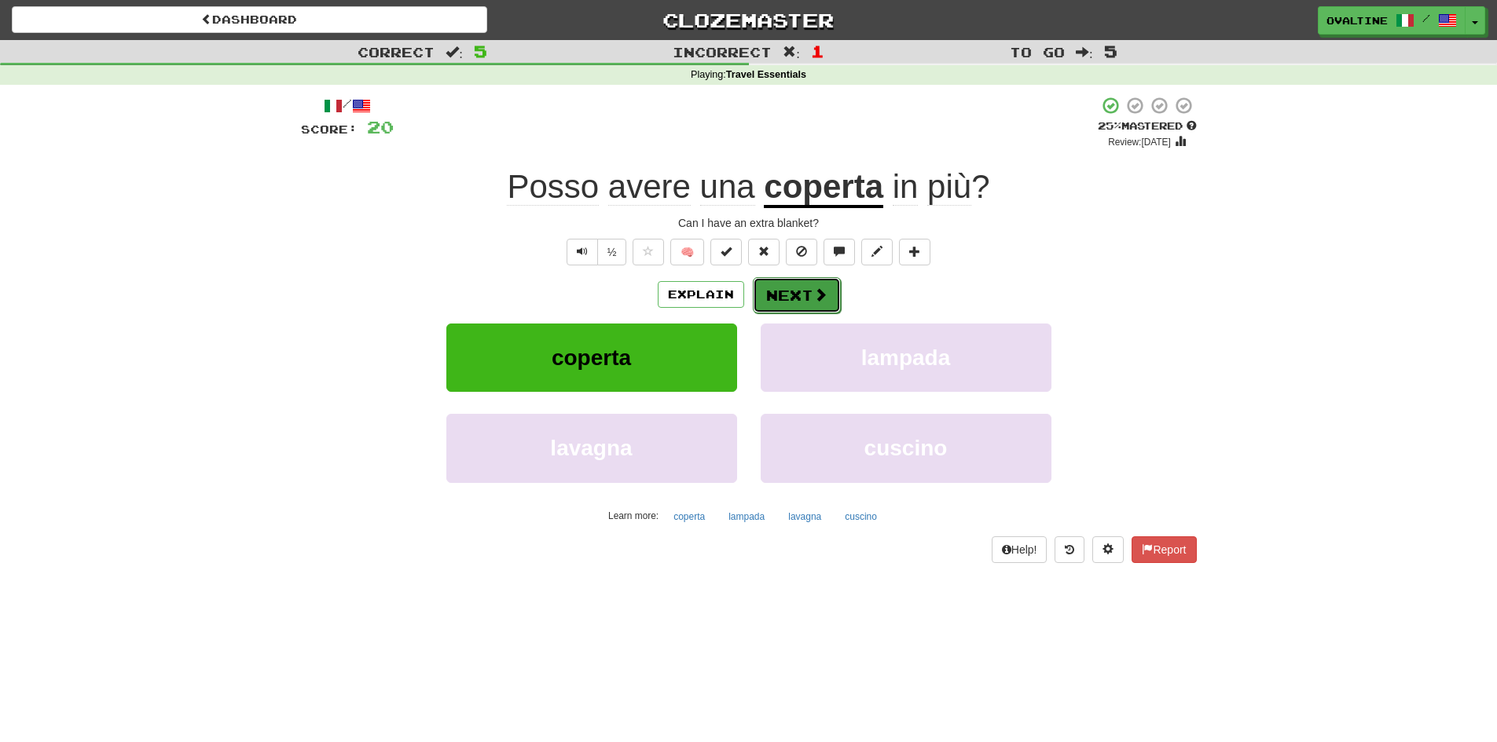
click at [761, 291] on button "Next" at bounding box center [797, 295] width 88 height 36
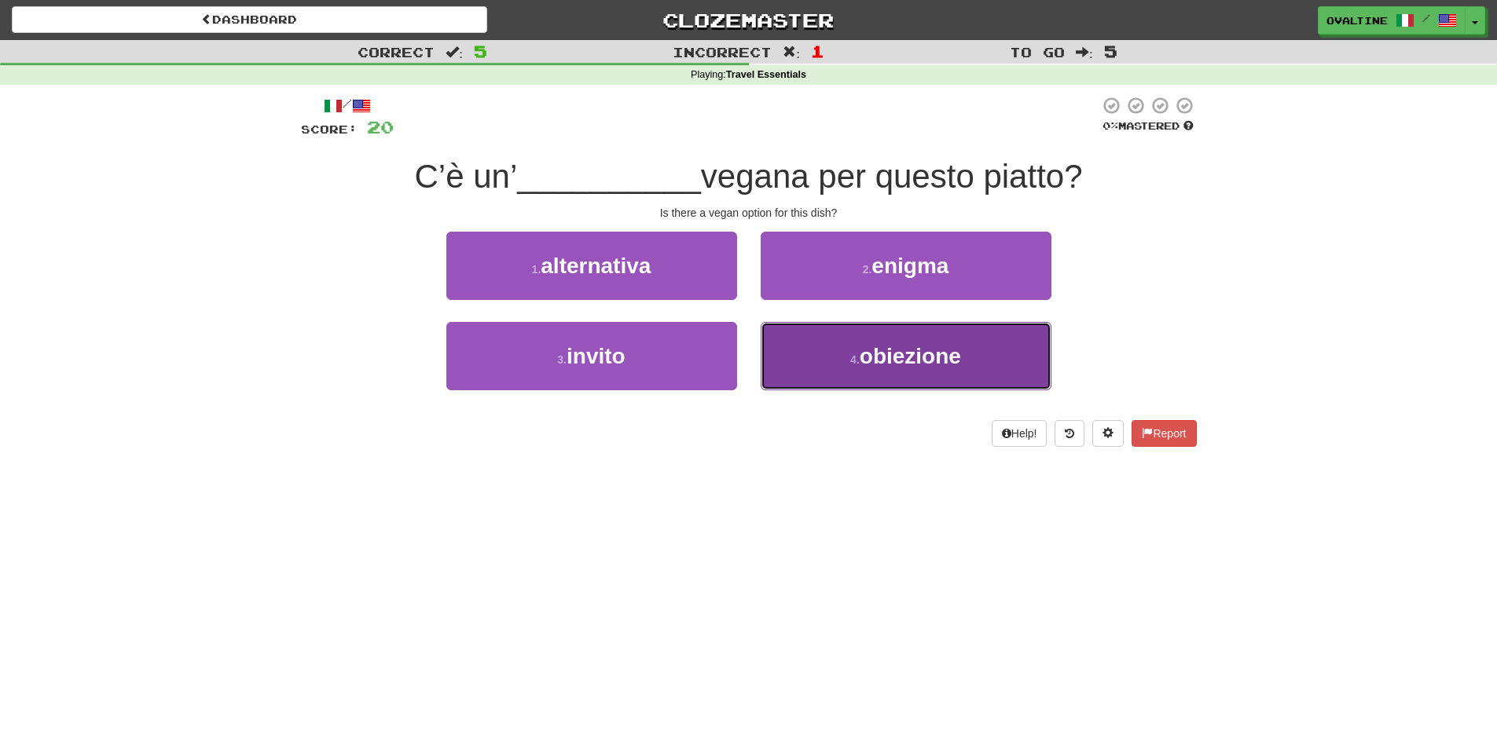
click at [871, 390] on button "4 . obiezione" at bounding box center [906, 356] width 291 height 68
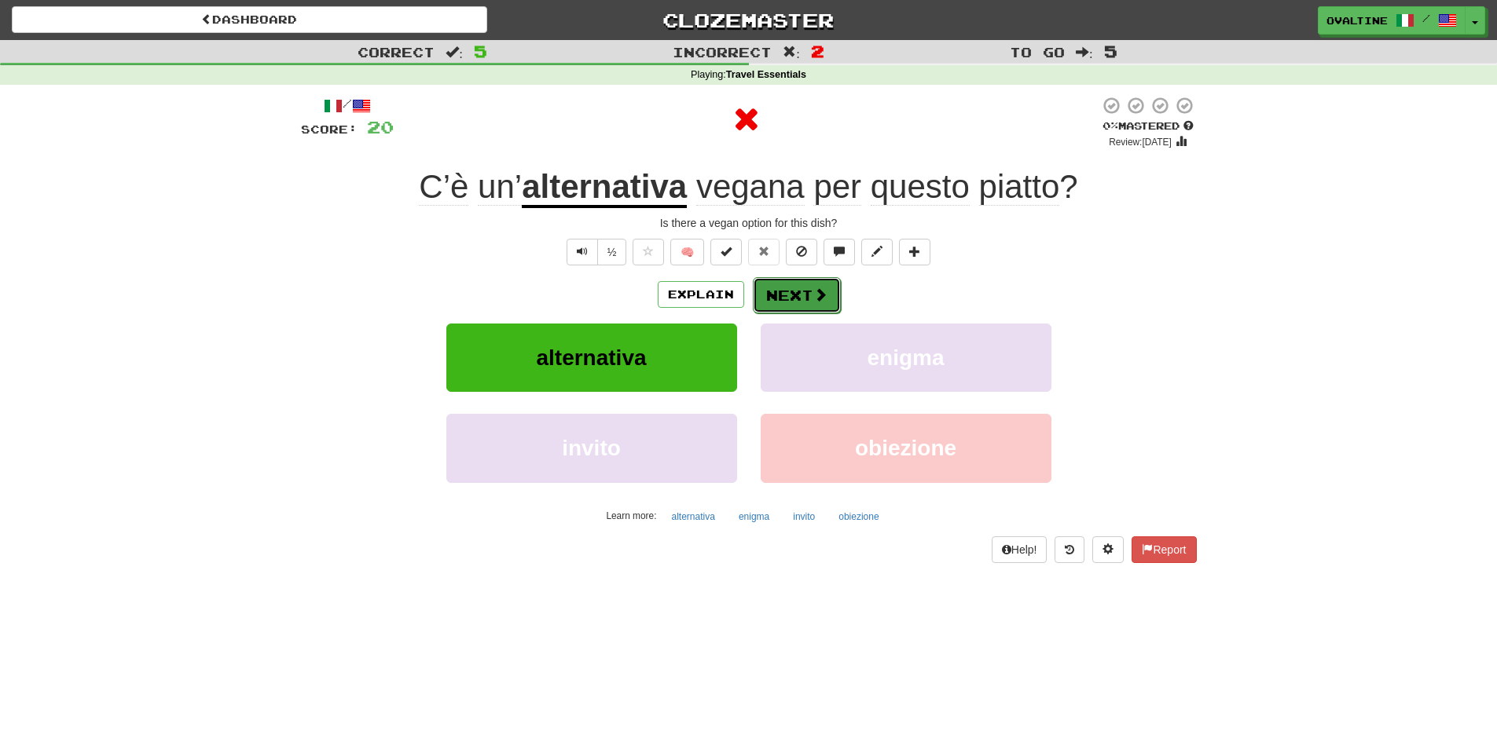
click at [810, 283] on button "Next" at bounding box center [797, 295] width 88 height 36
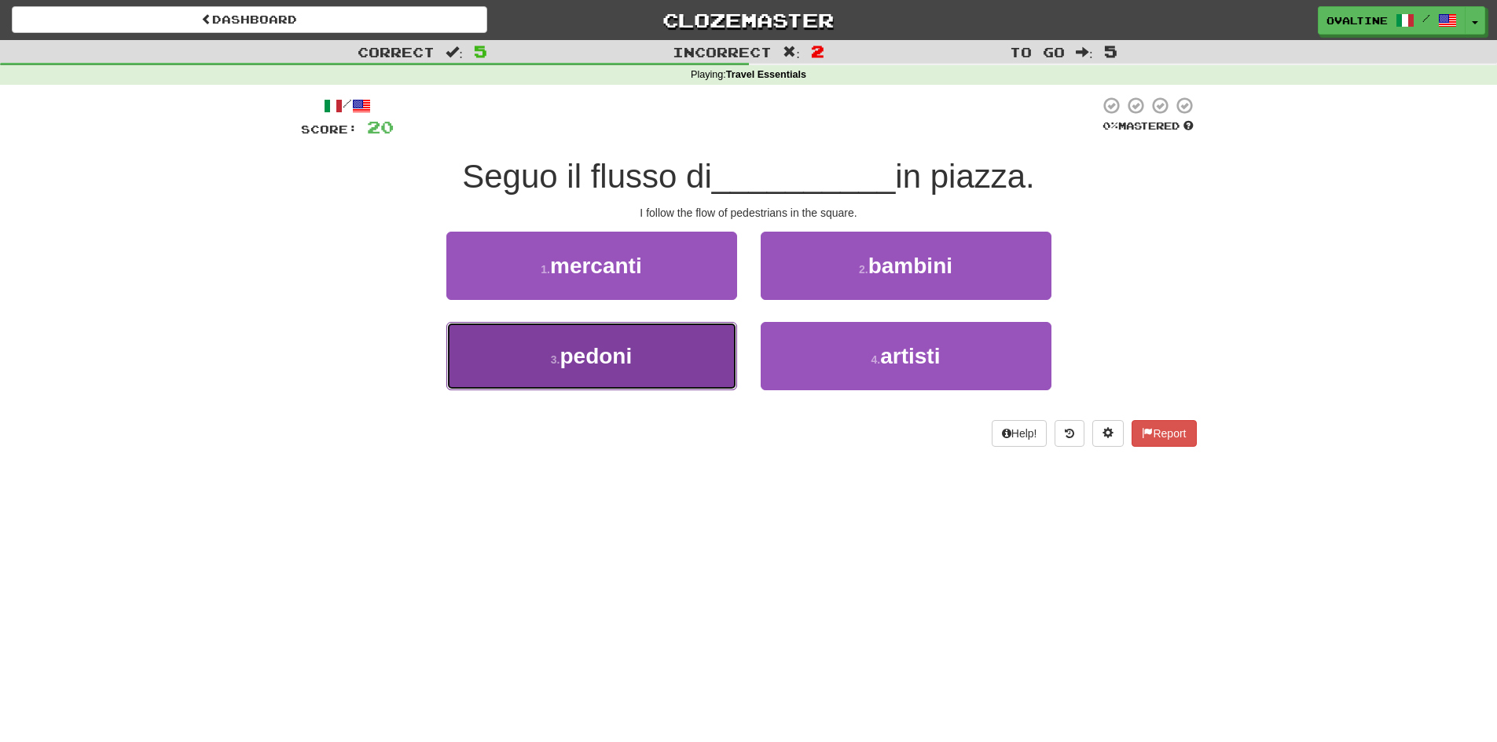
click at [642, 379] on button "3 . pedoni" at bounding box center [591, 356] width 291 height 68
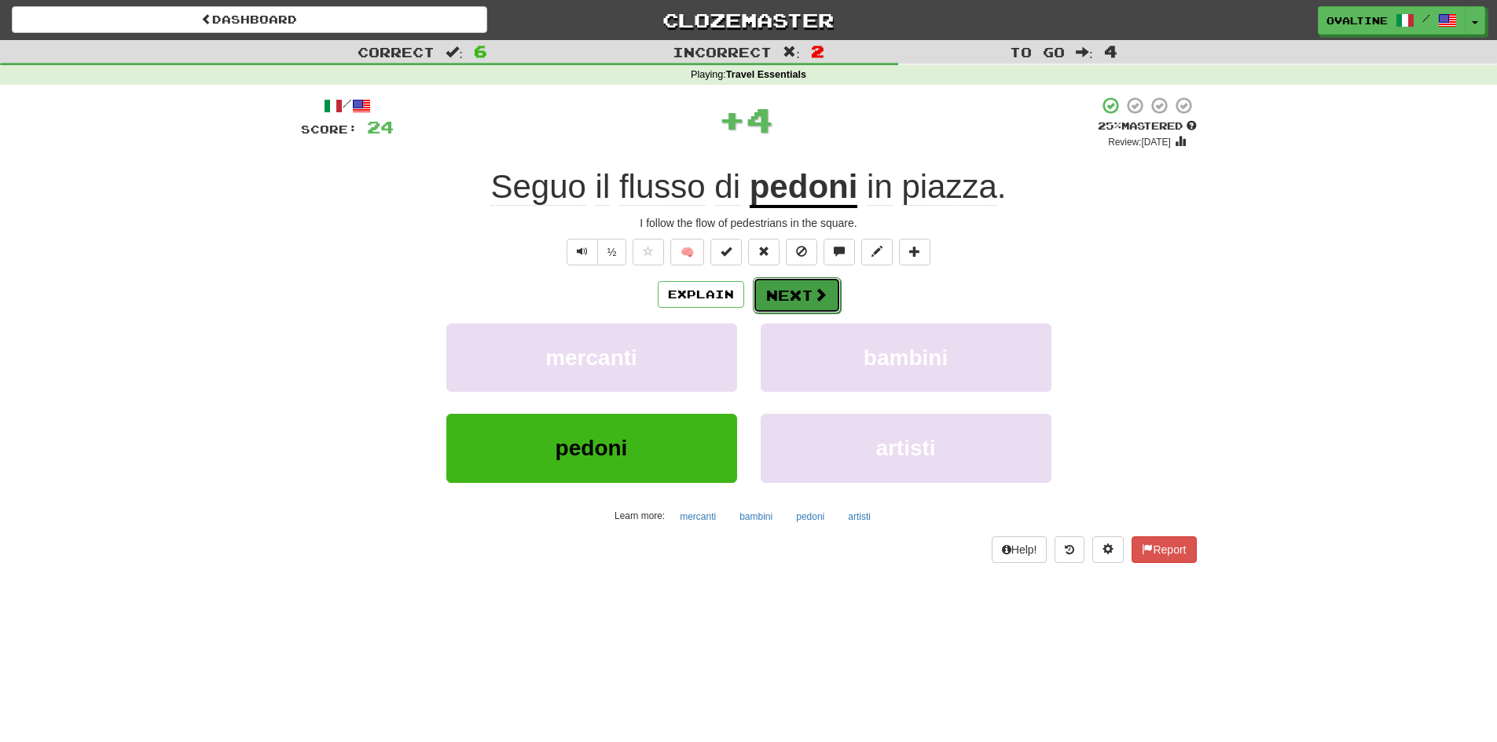
click at [810, 291] on button "Next" at bounding box center [797, 295] width 88 height 36
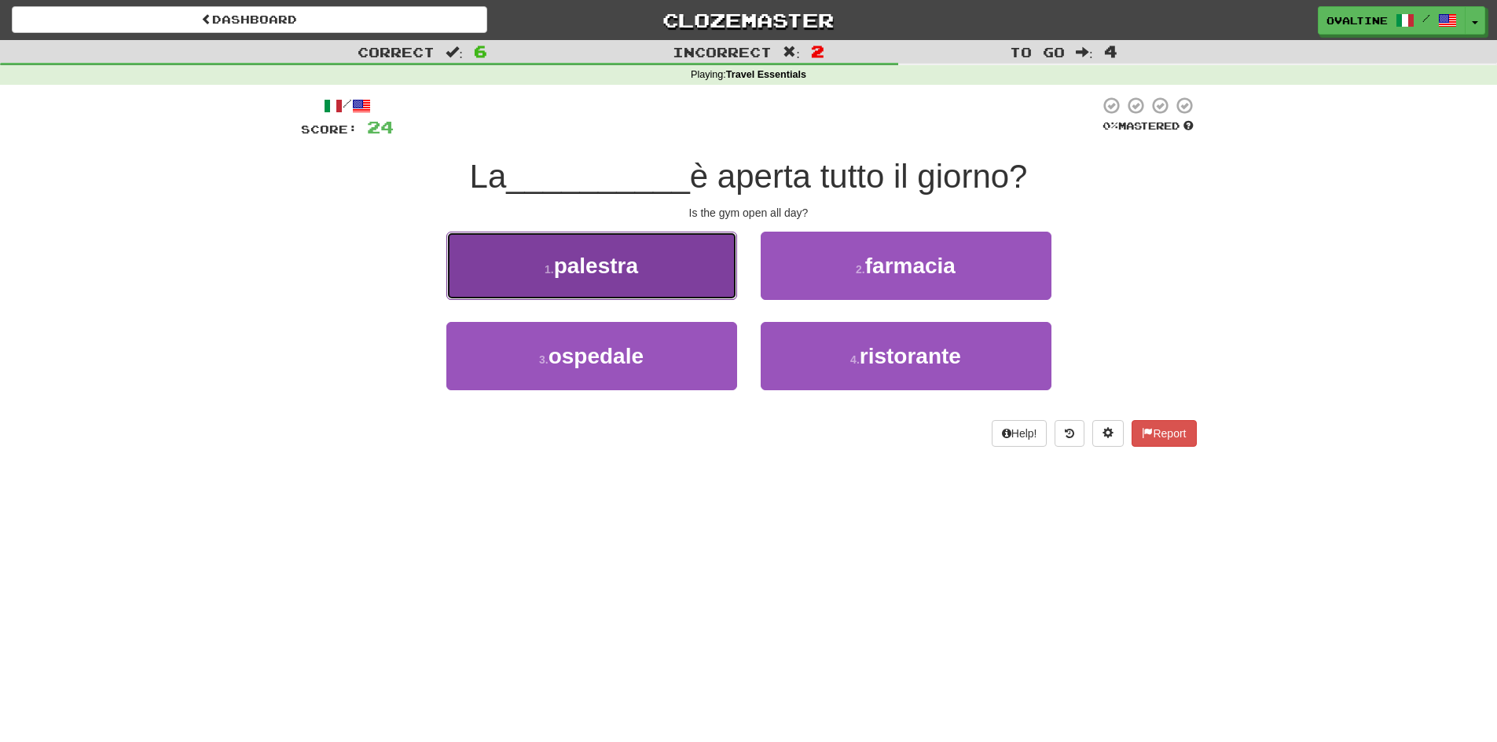
click at [651, 291] on button "1 . palestra" at bounding box center [591, 266] width 291 height 68
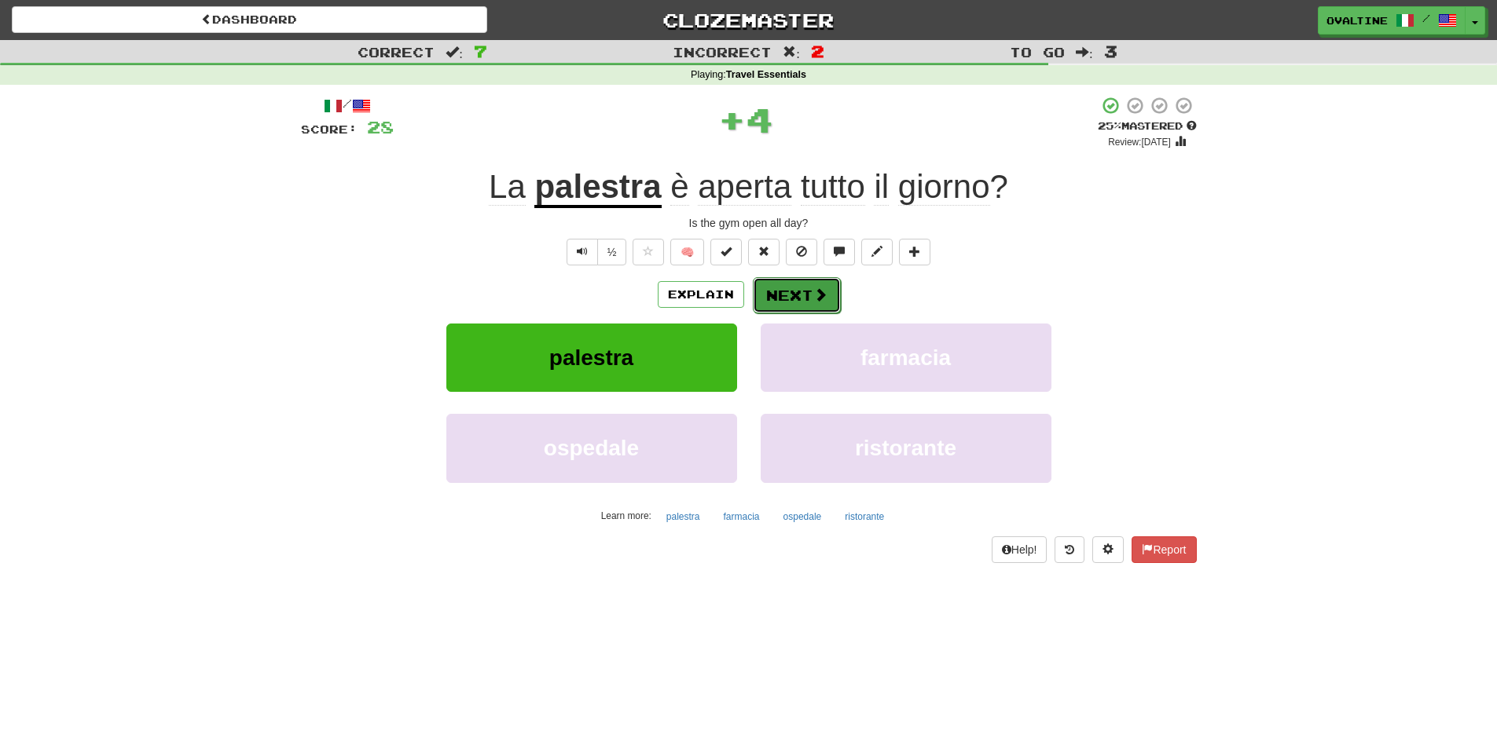
click at [789, 292] on button "Next" at bounding box center [797, 295] width 88 height 36
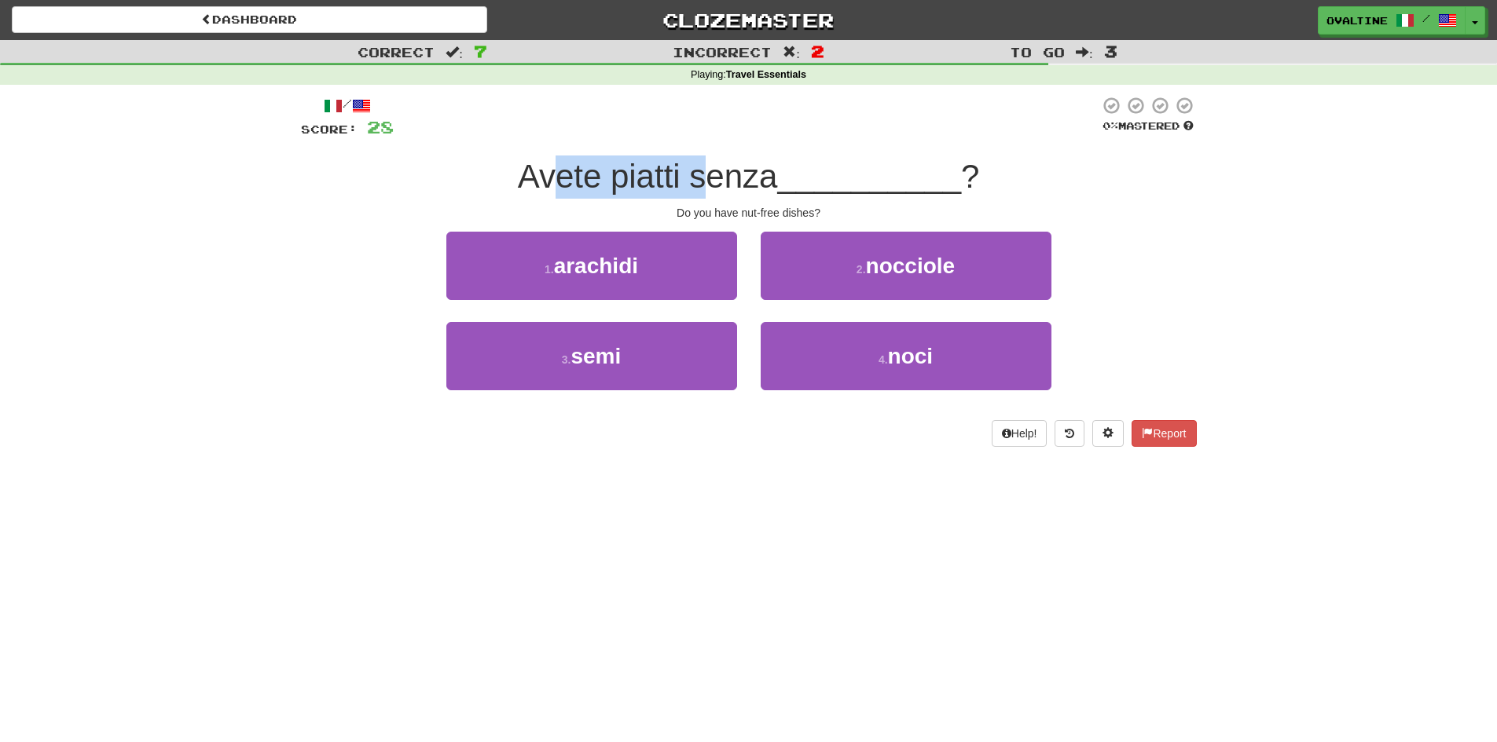
drag, startPoint x: 577, startPoint y: 180, endPoint x: 694, endPoint y: 184, distance: 116.3
click at [694, 184] on span "Avete piatti senza" at bounding box center [648, 176] width 260 height 37
click at [718, 208] on div "Do you have nut-free dishes?" at bounding box center [749, 213] width 896 height 16
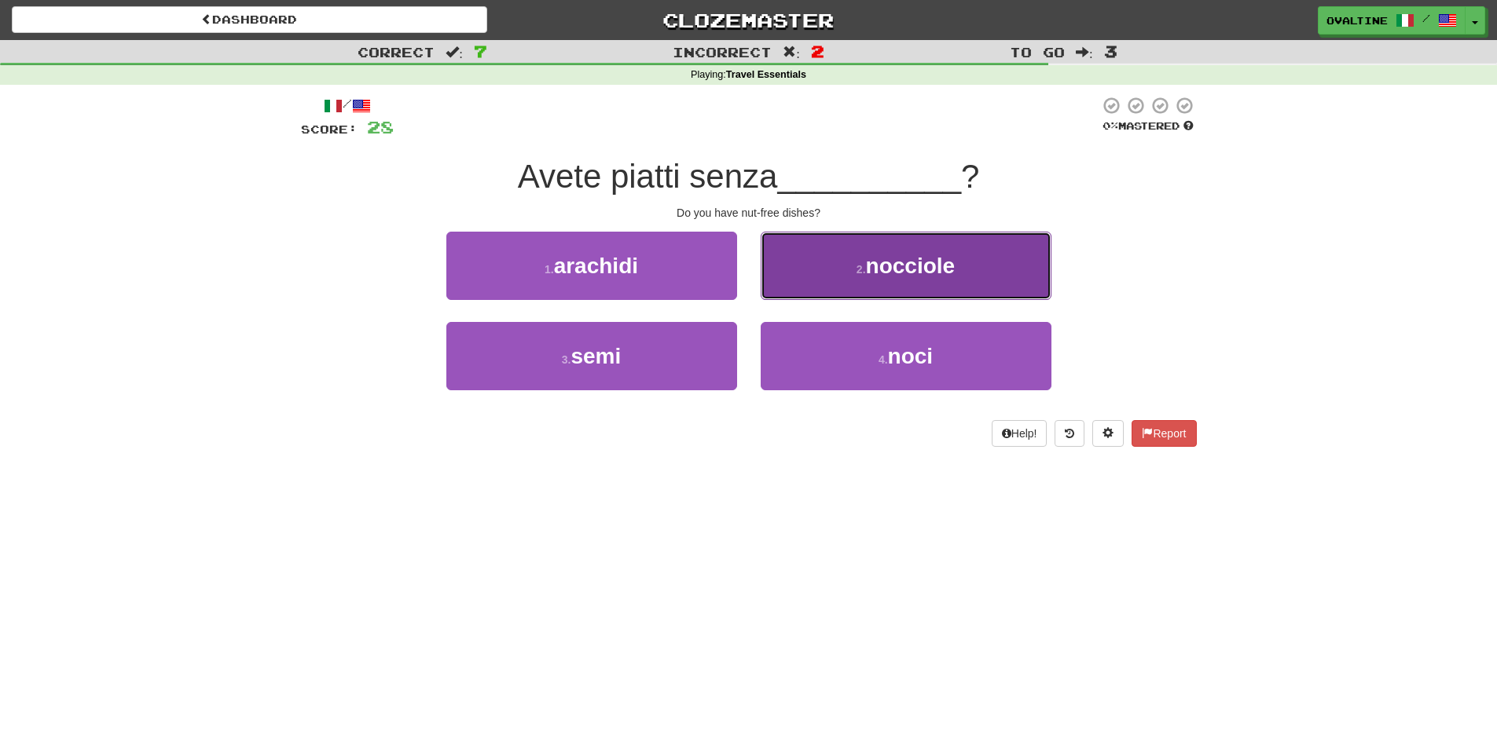
click at [854, 290] on button "2 . nocciole" at bounding box center [906, 266] width 291 height 68
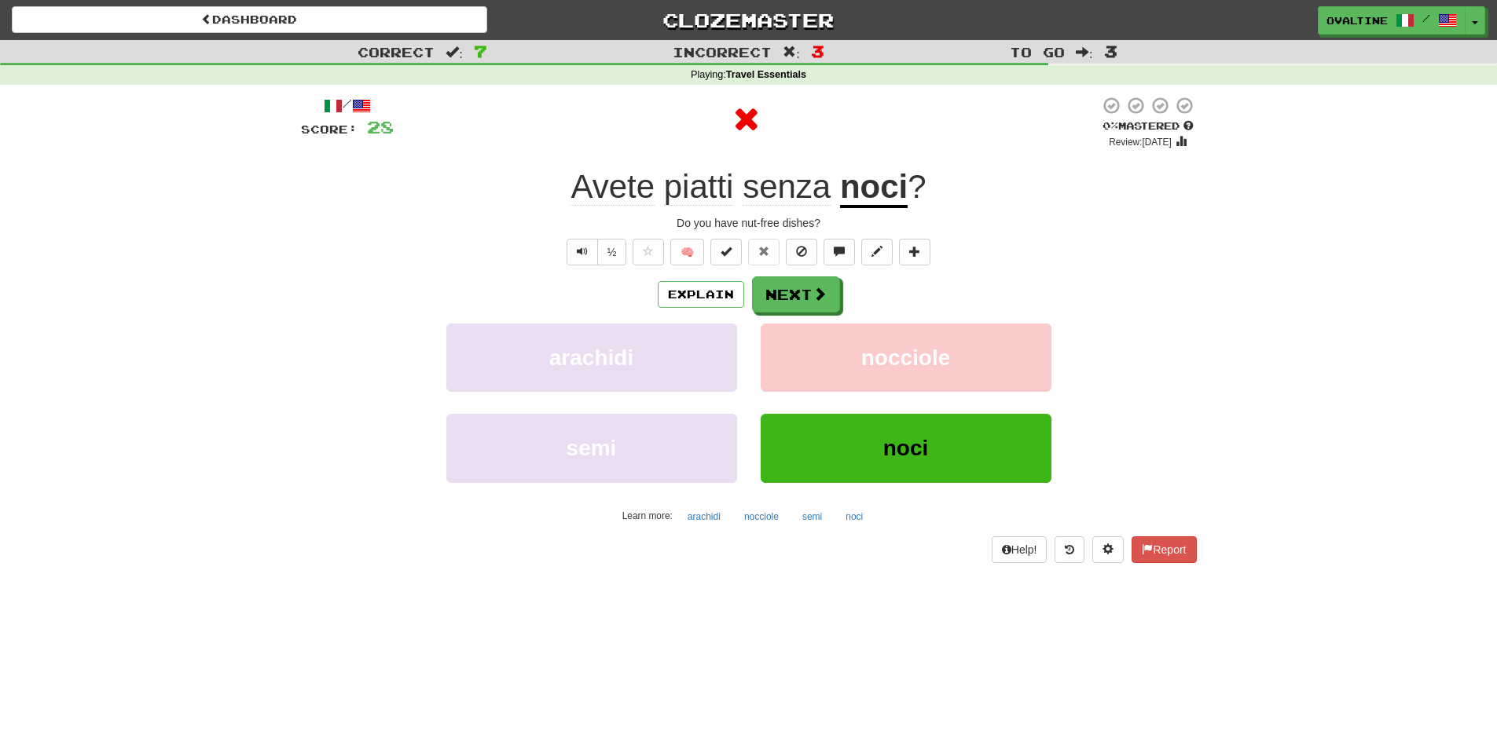
click at [782, 266] on div "/ Score: 28 0 % Mastered Review: 2025-09-22 Avete piatti senza noci ? Do you ha…" at bounding box center [749, 329] width 896 height 467
click at [783, 286] on button "Next" at bounding box center [797, 295] width 88 height 36
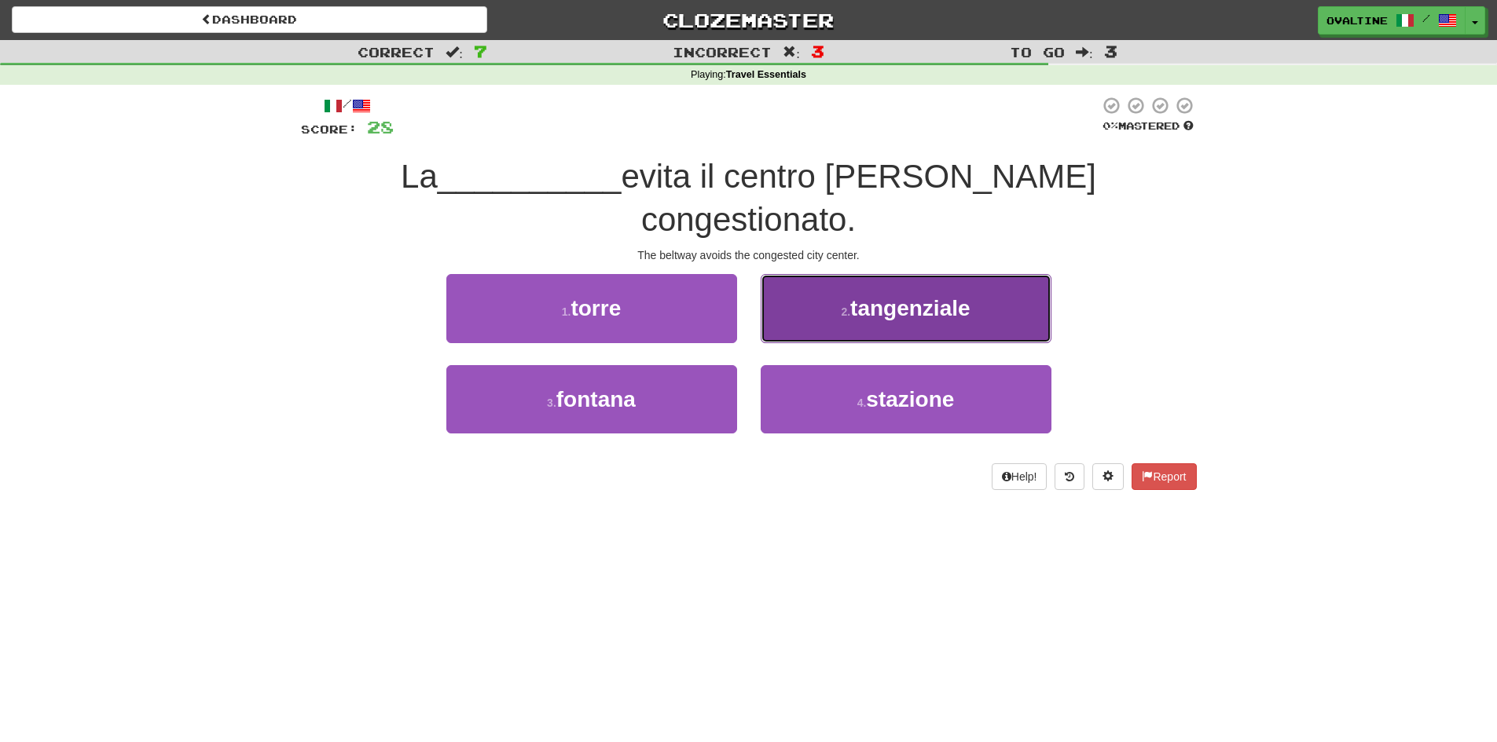
click at [866, 297] on button "2 . tangenziale" at bounding box center [906, 308] width 291 height 68
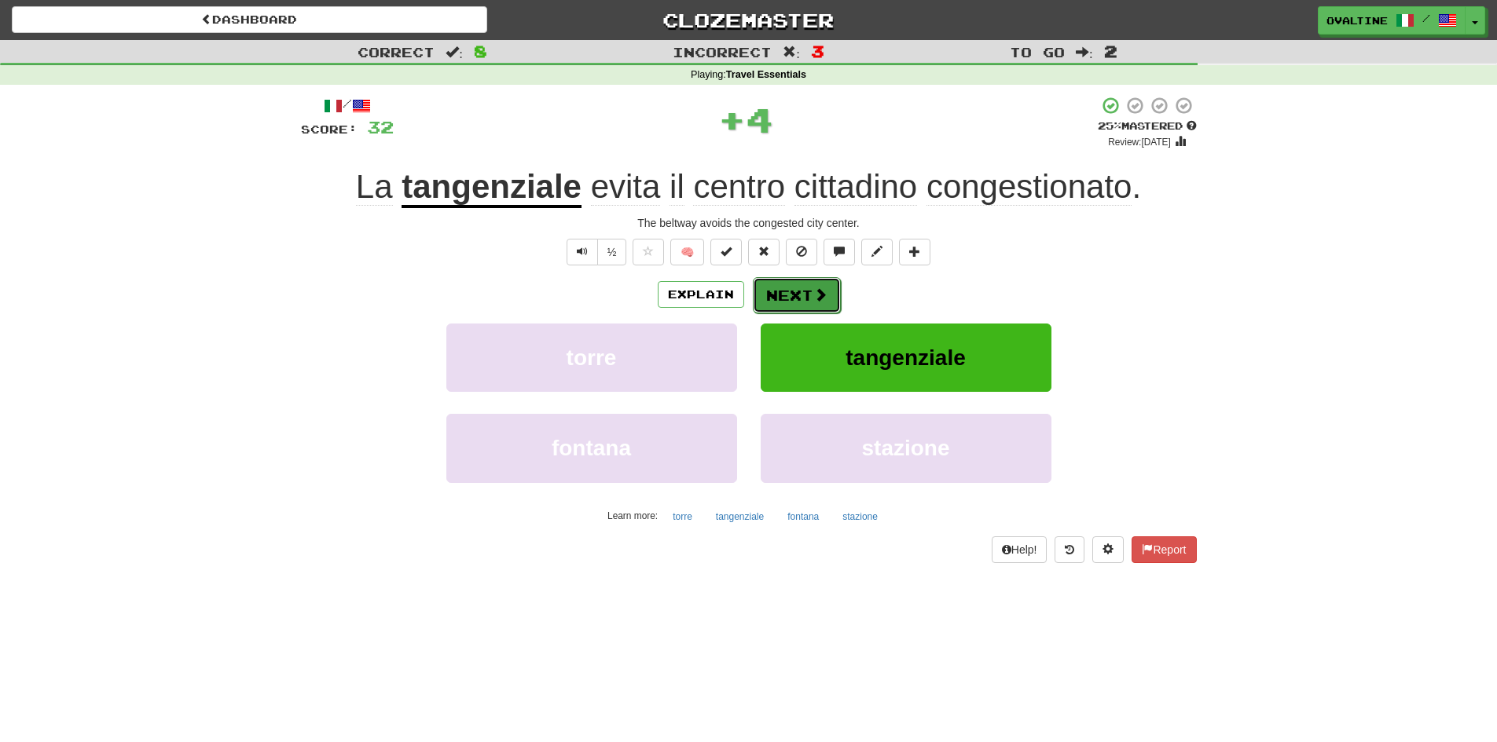
click at [788, 293] on button "Next" at bounding box center [797, 295] width 88 height 36
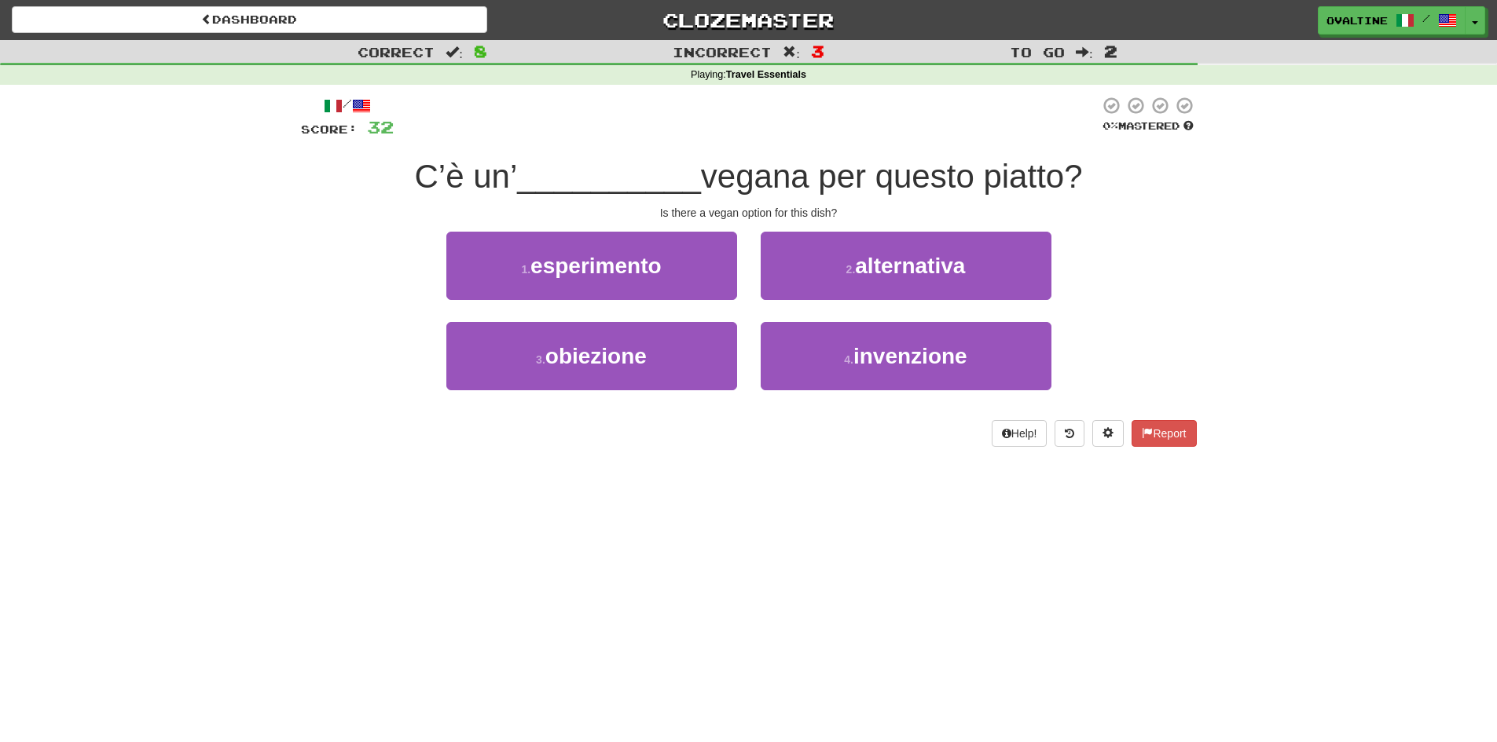
click at [878, 300] on div "2 . alternativa" at bounding box center [906, 277] width 314 height 90
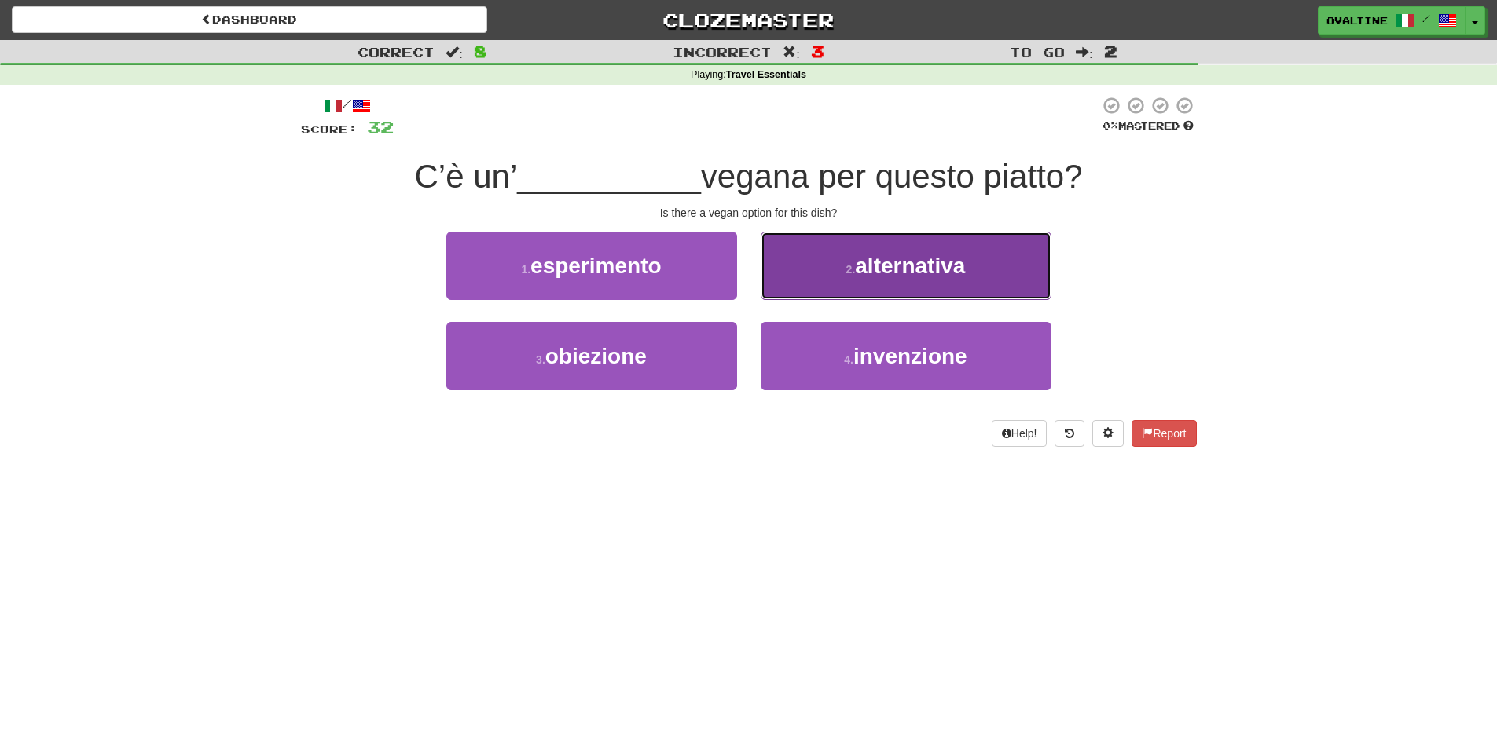
click at [871, 291] on button "2 . alternativa" at bounding box center [906, 266] width 291 height 68
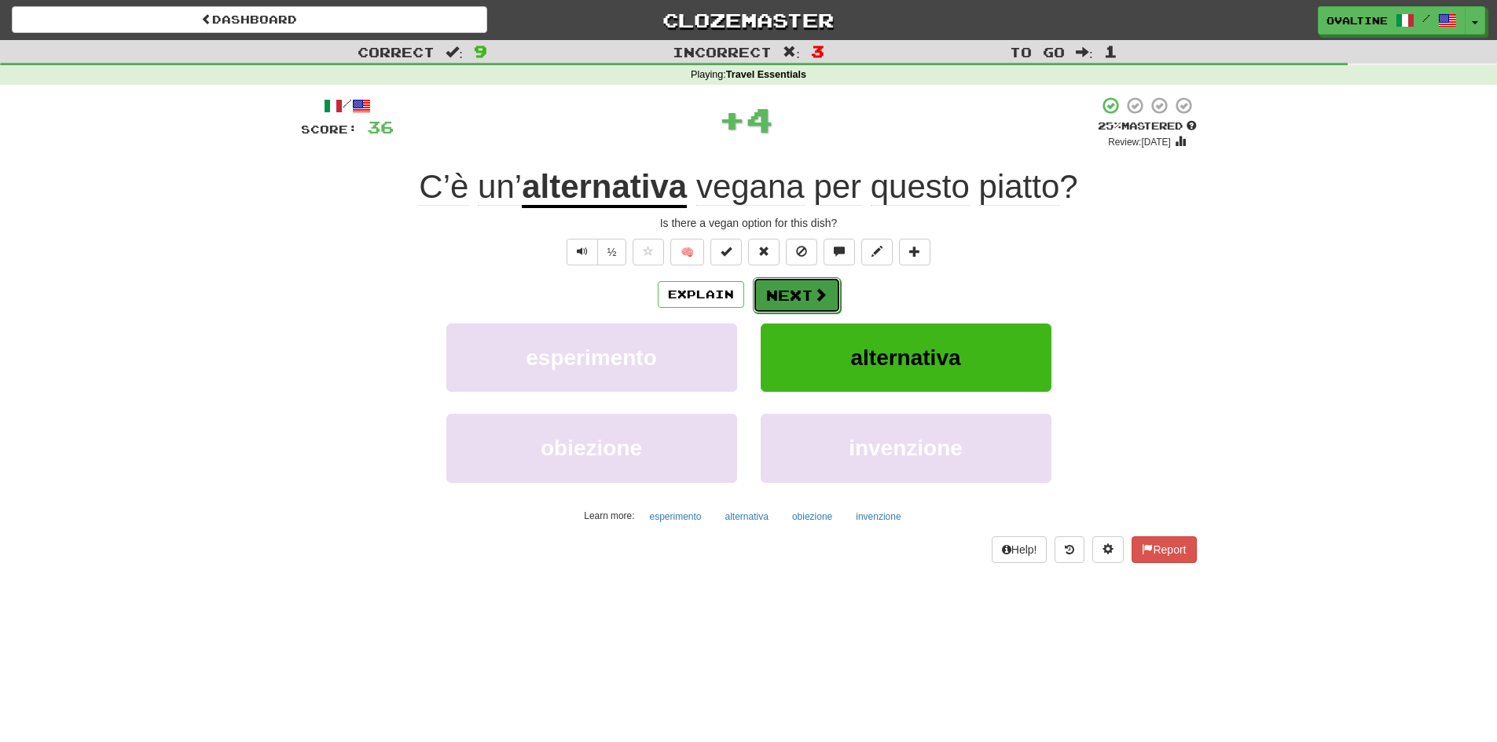
click at [780, 301] on button "Next" at bounding box center [797, 295] width 88 height 36
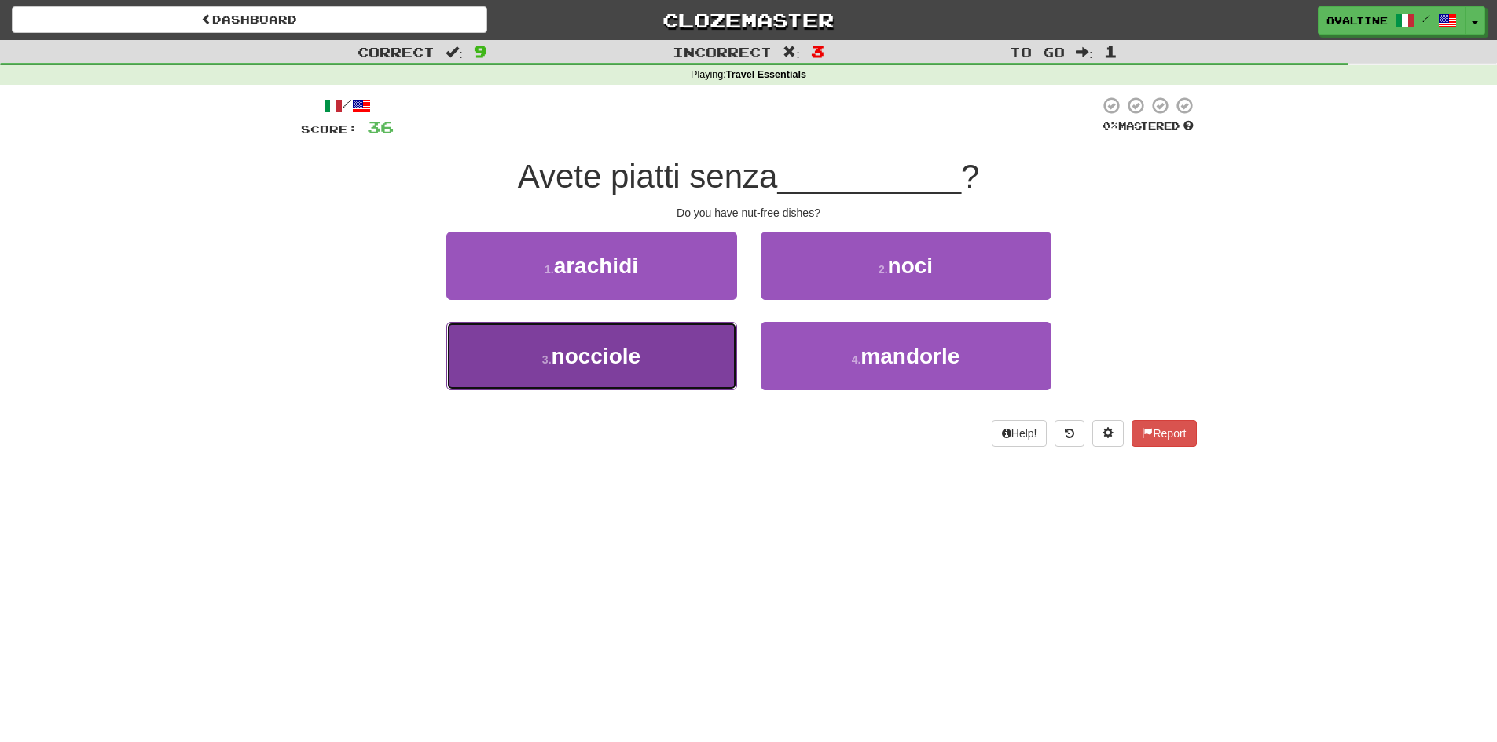
click at [682, 369] on button "3 . nocciole" at bounding box center [591, 356] width 291 height 68
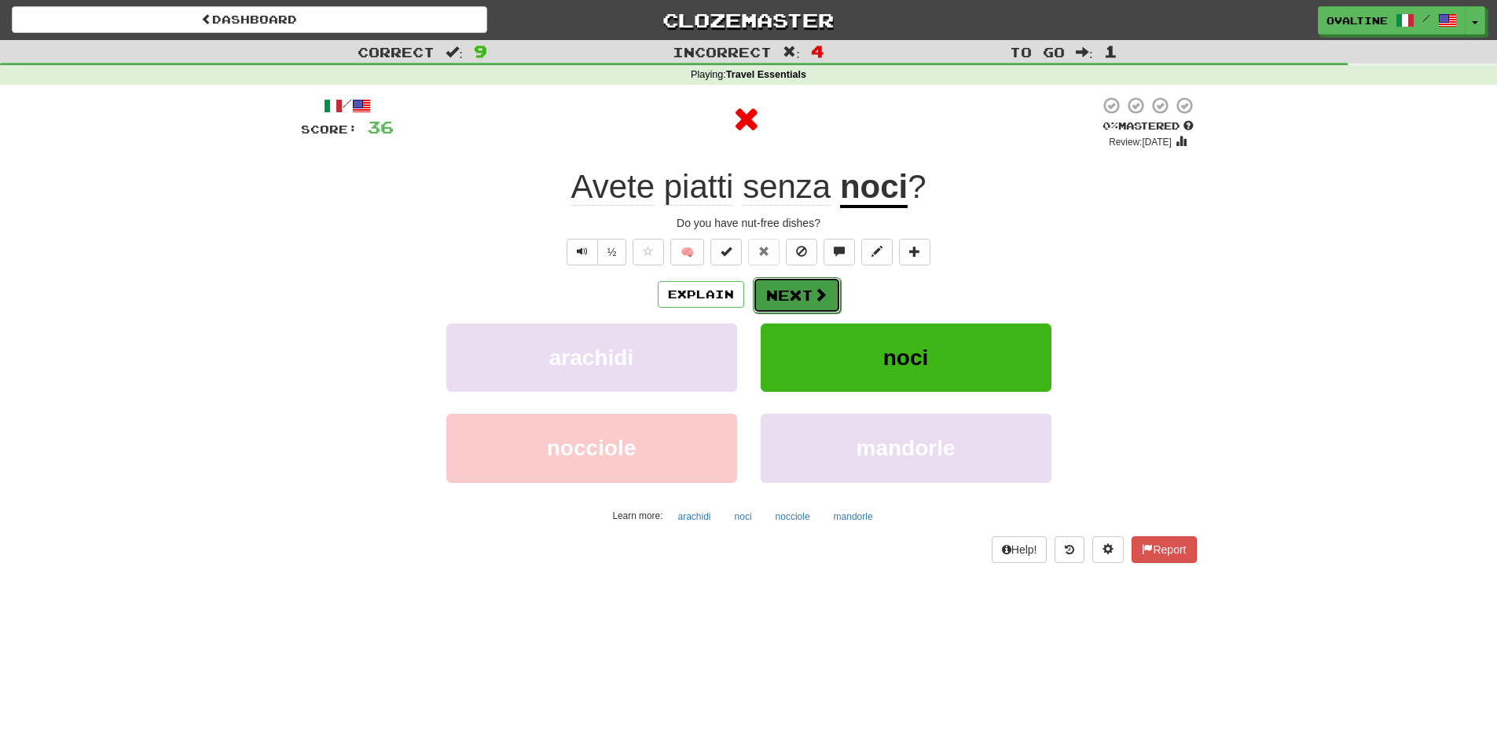
click at [786, 295] on button "Next" at bounding box center [797, 295] width 88 height 36
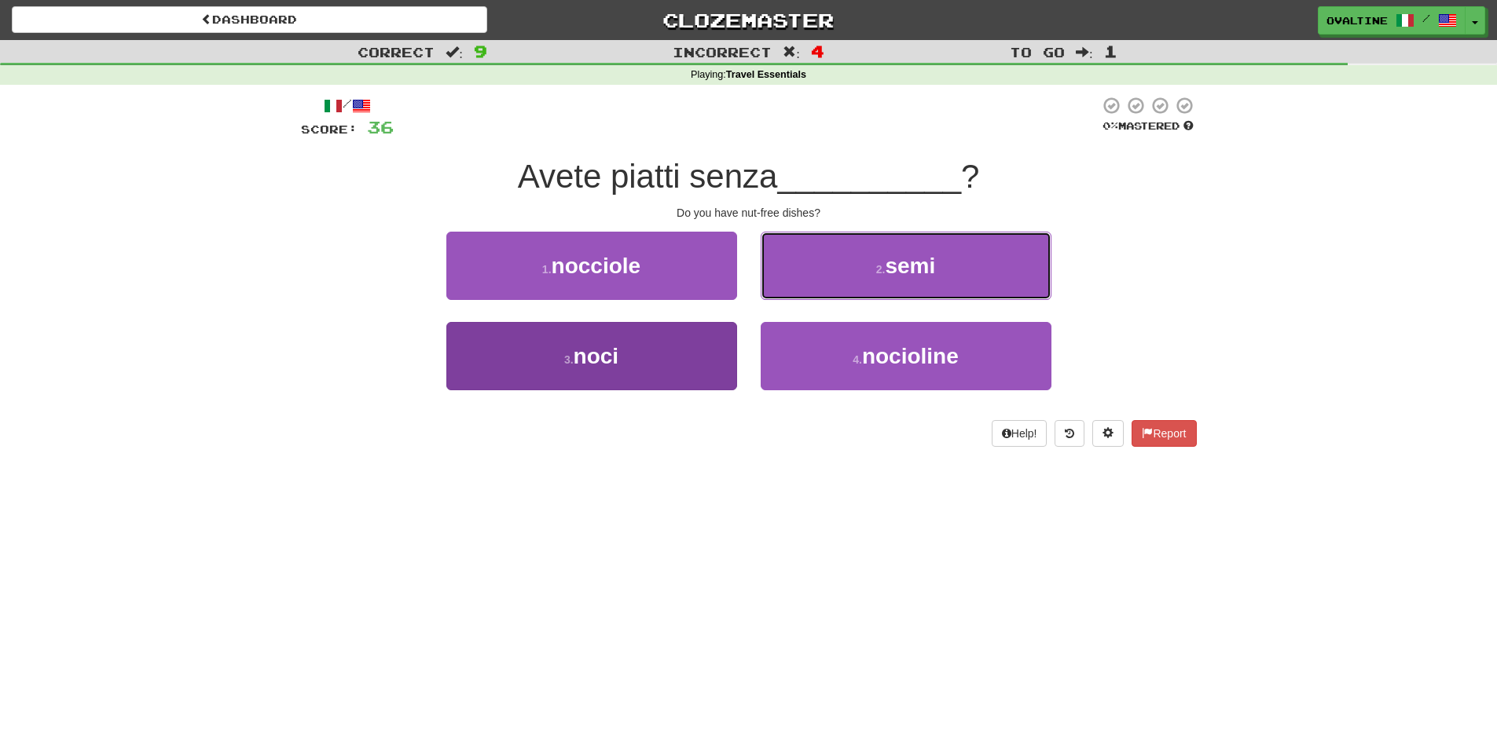
drag, startPoint x: 856, startPoint y: 286, endPoint x: 609, endPoint y: 357, distance: 256.6
click at [610, 358] on div "1 . nocciole 2 . semi 3 . noci 4 . nocioline" at bounding box center [748, 322] width 919 height 181
click at [608, 355] on span "noci" at bounding box center [597, 356] width 46 height 24
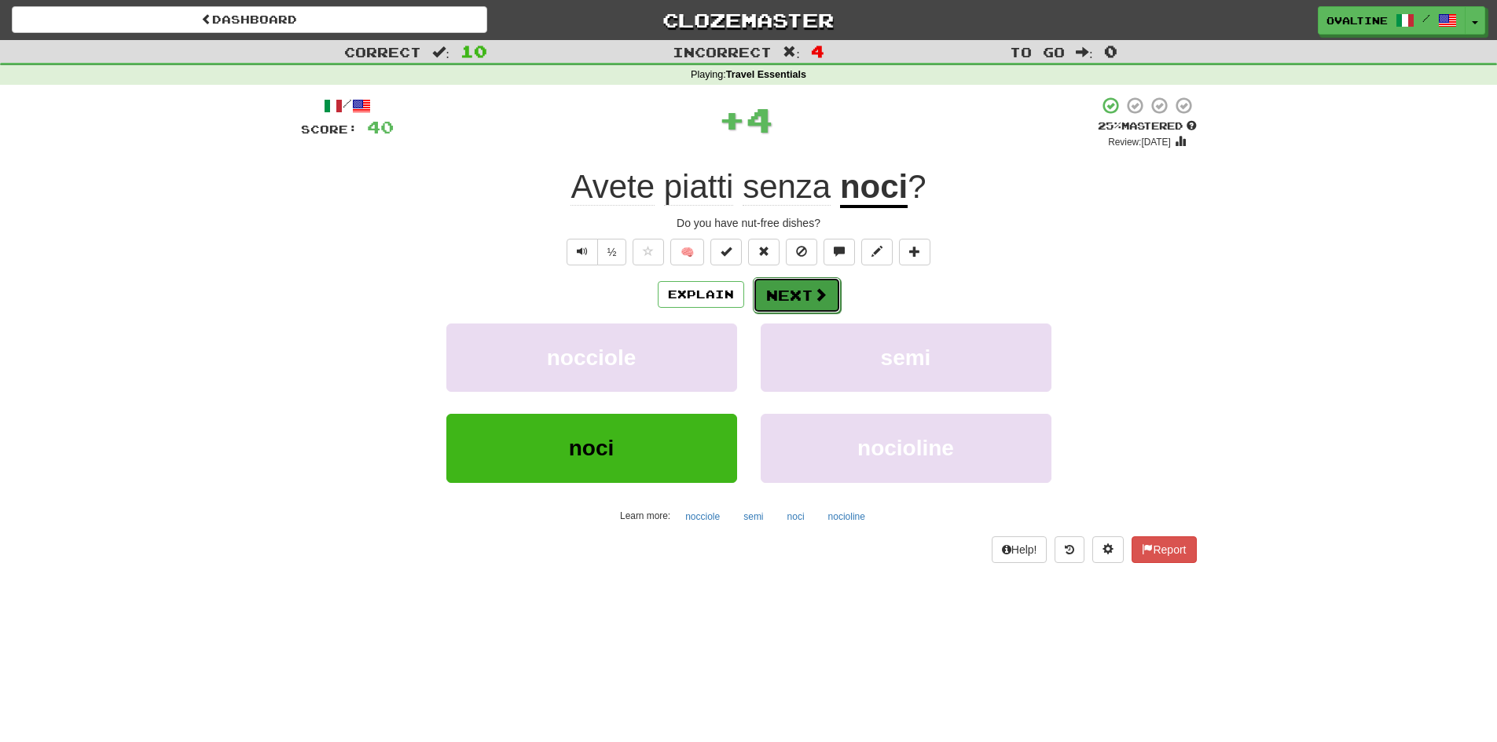
click at [813, 293] on span at bounding box center [820, 295] width 14 height 14
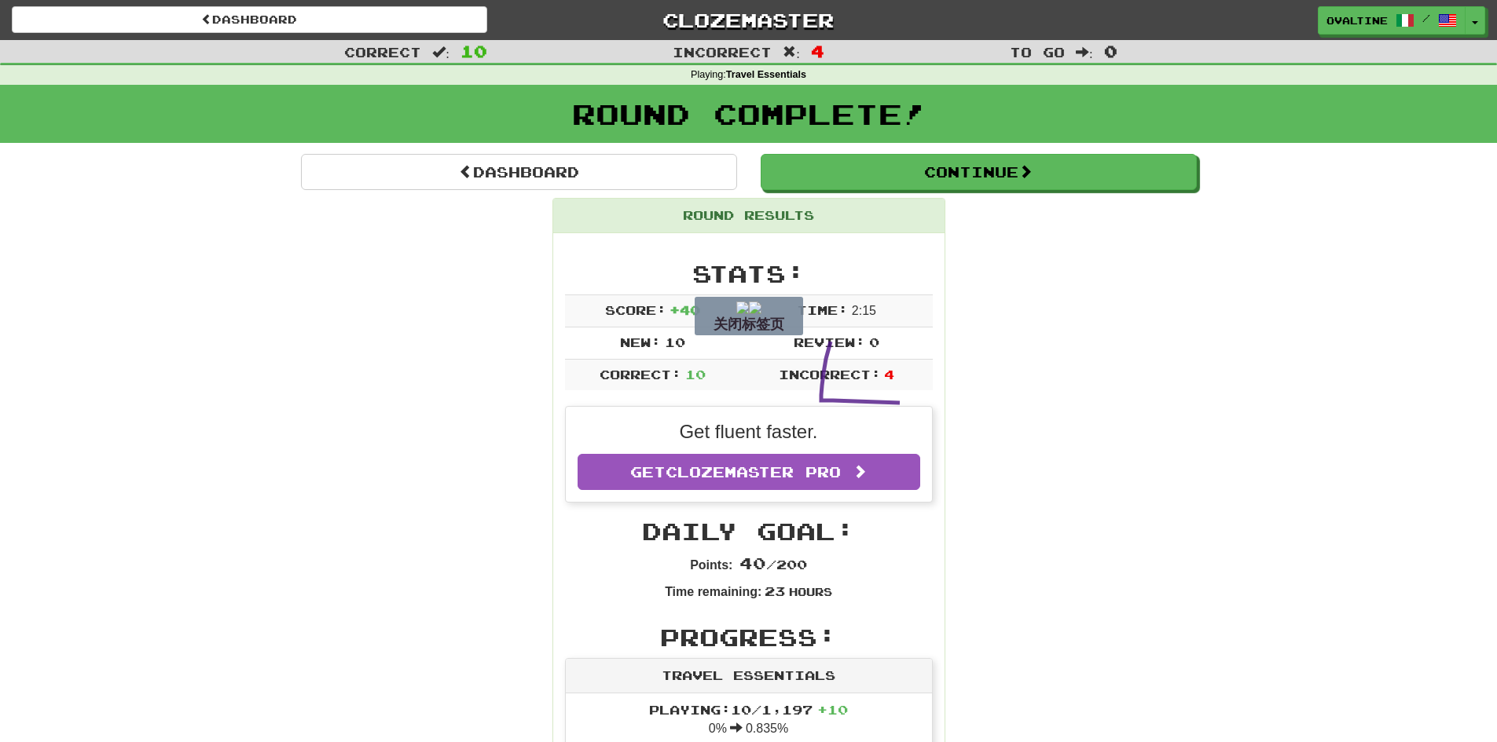
drag, startPoint x: 830, startPoint y: 342, endPoint x: 1208, endPoint y: 406, distance: 383.4
